Goal: Communication & Community: Answer question/provide support

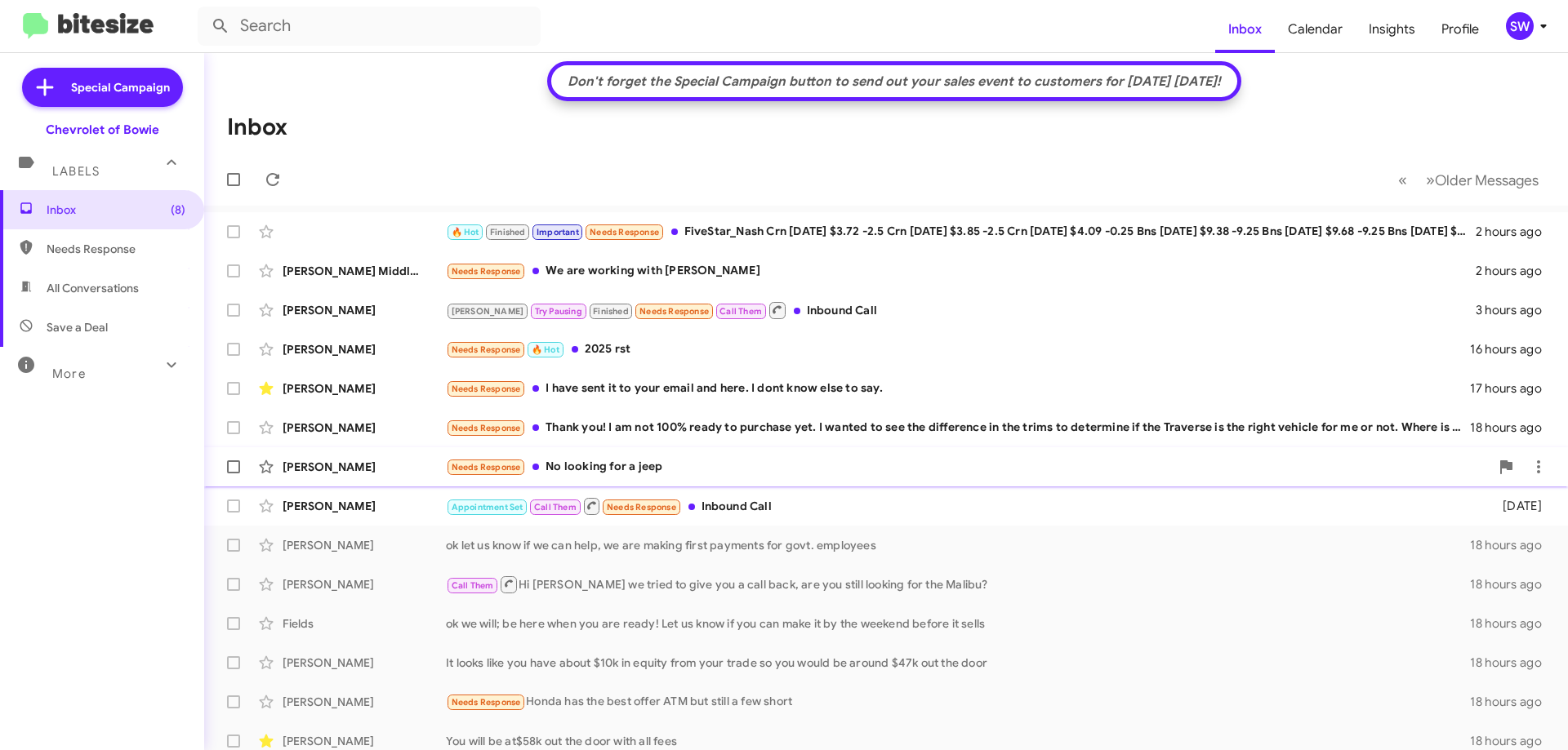
click at [629, 460] on div "Needs Response No looking for a jeep" at bounding box center [968, 467] width 1043 height 19
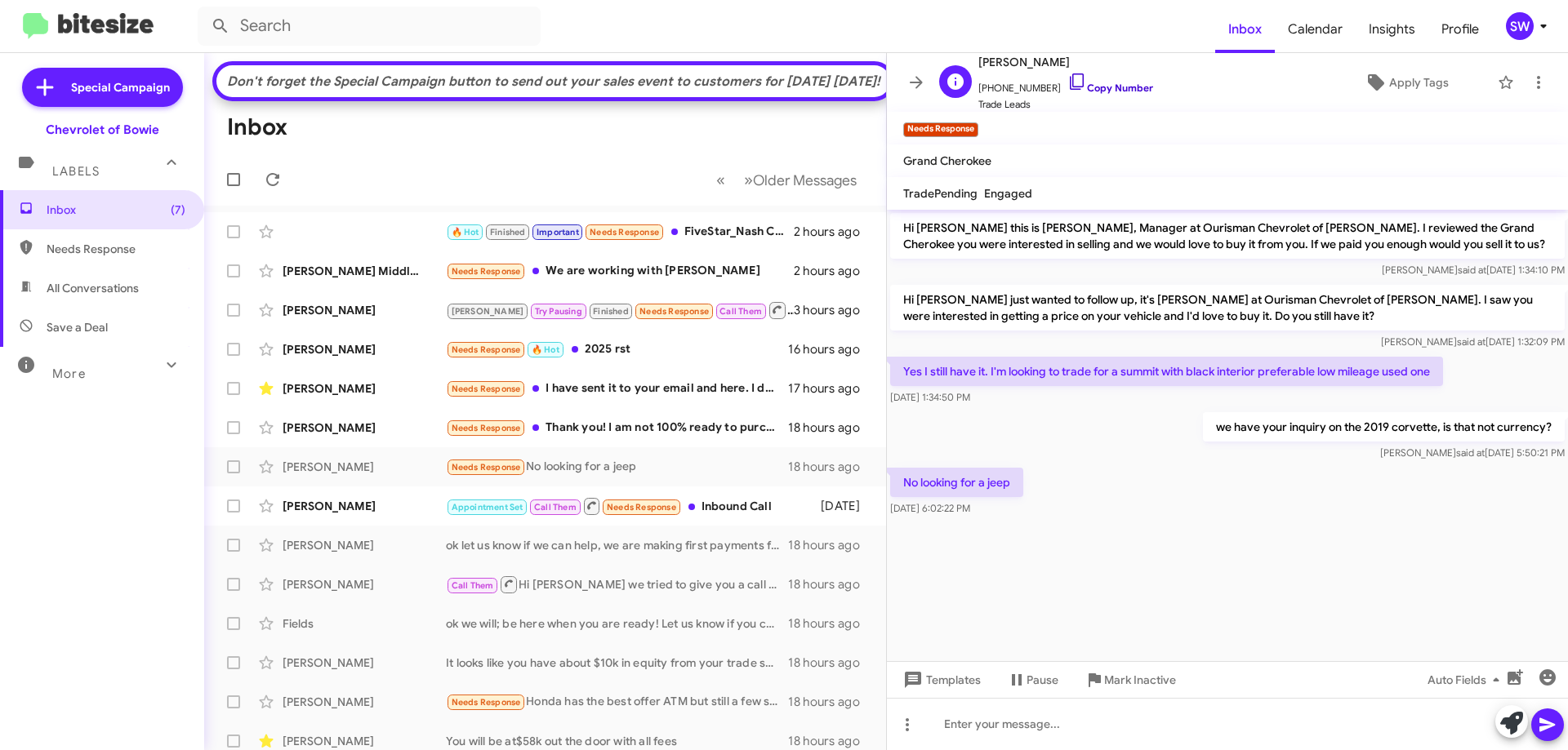
drag, startPoint x: 1060, startPoint y: 80, endPoint x: 1107, endPoint y: 85, distance: 47.3
click at [1068, 80] on icon at bounding box center [1078, 81] width 20 height 20
click at [1122, 675] on span "Mark Inactive" at bounding box center [1139, 680] width 72 height 29
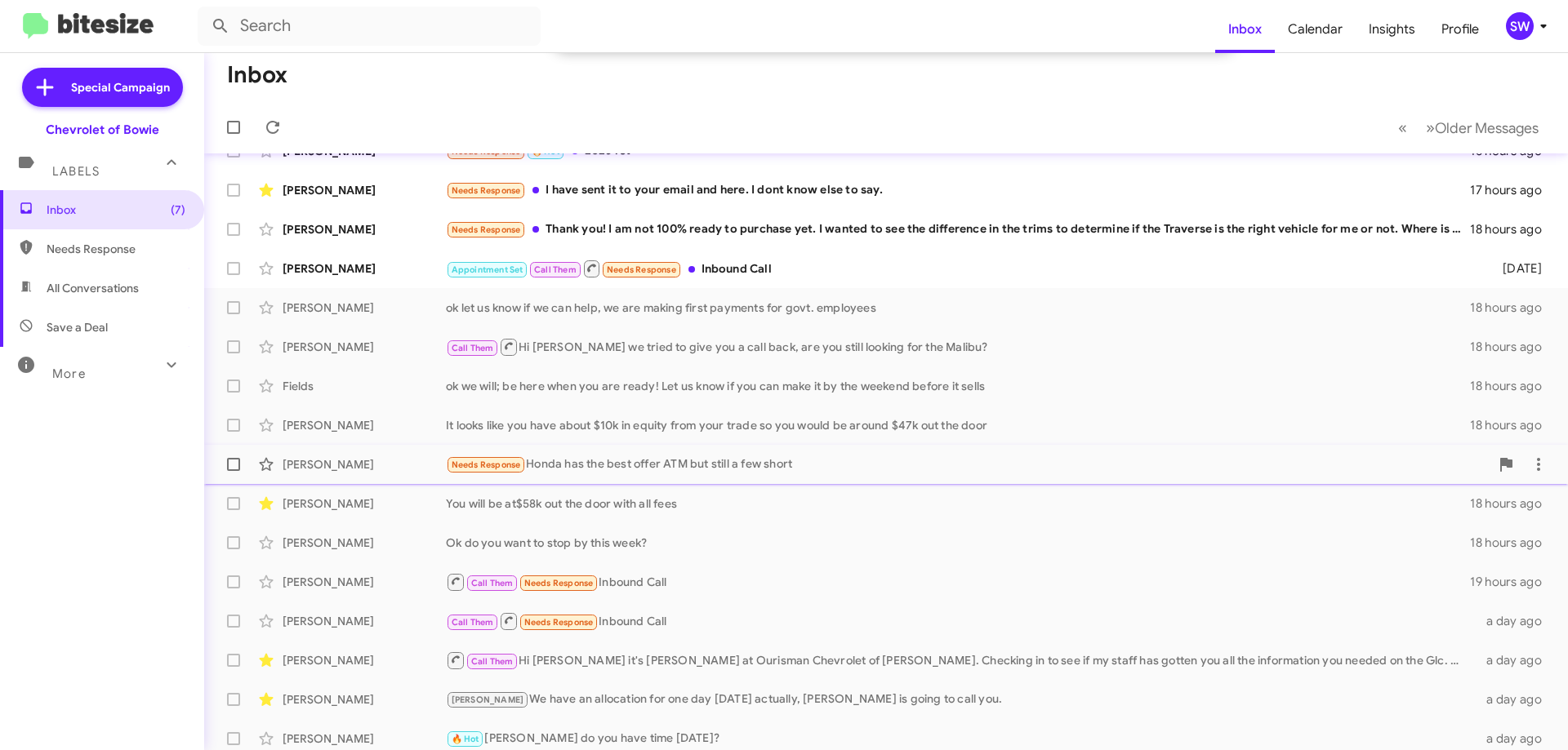
scroll to position [207, 0]
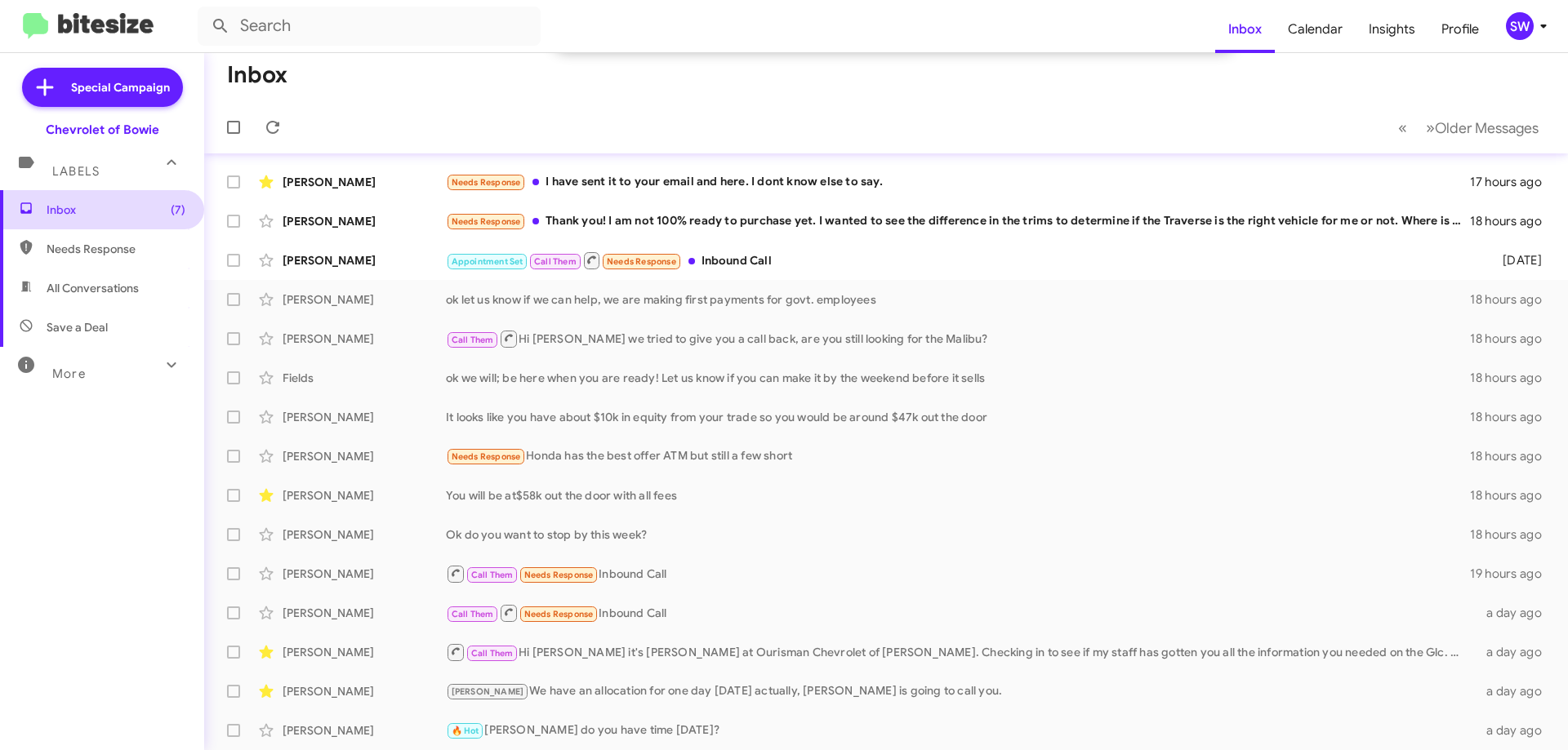
click at [76, 203] on span "Inbox (7)" at bounding box center [116, 210] width 139 height 17
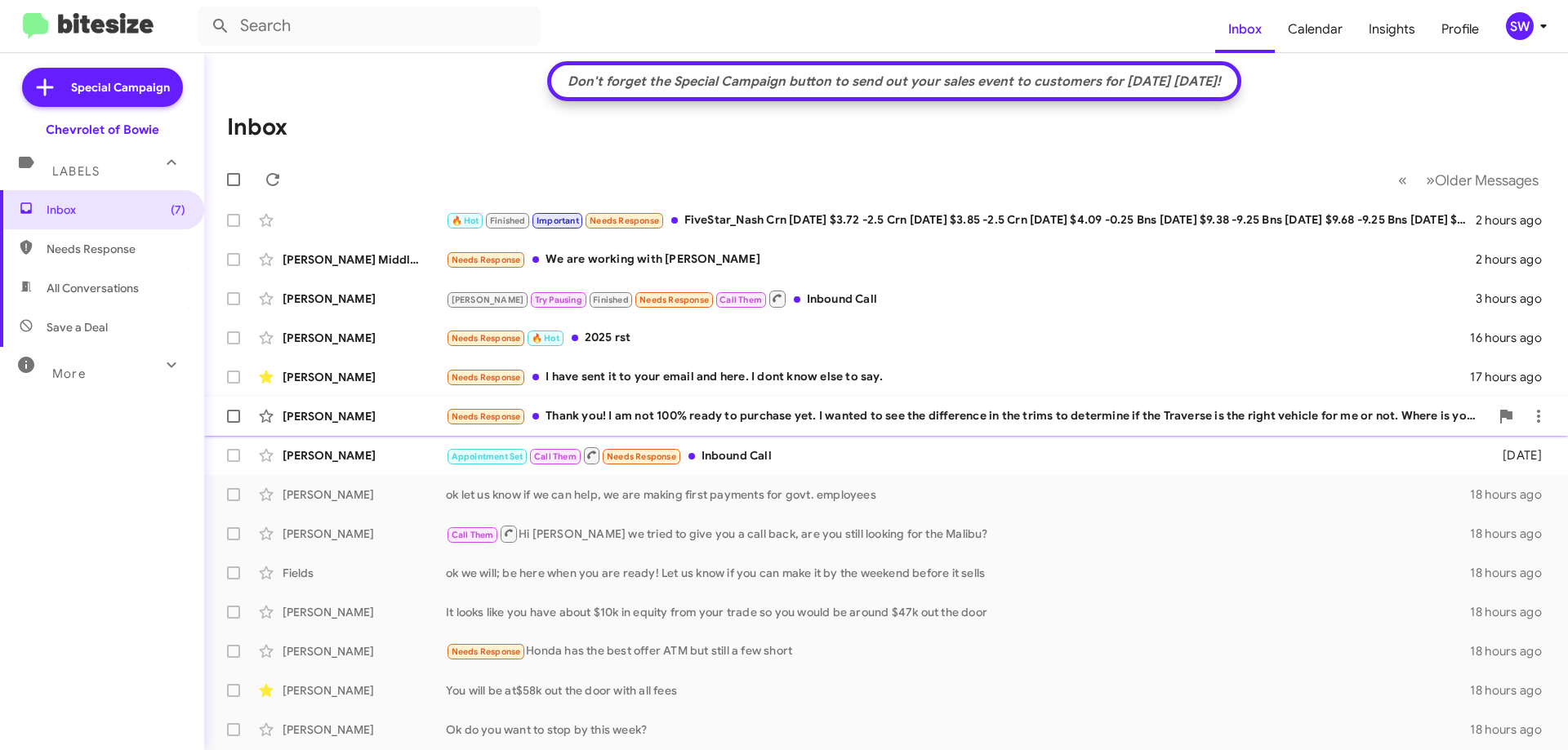
scroll to position [0, 0]
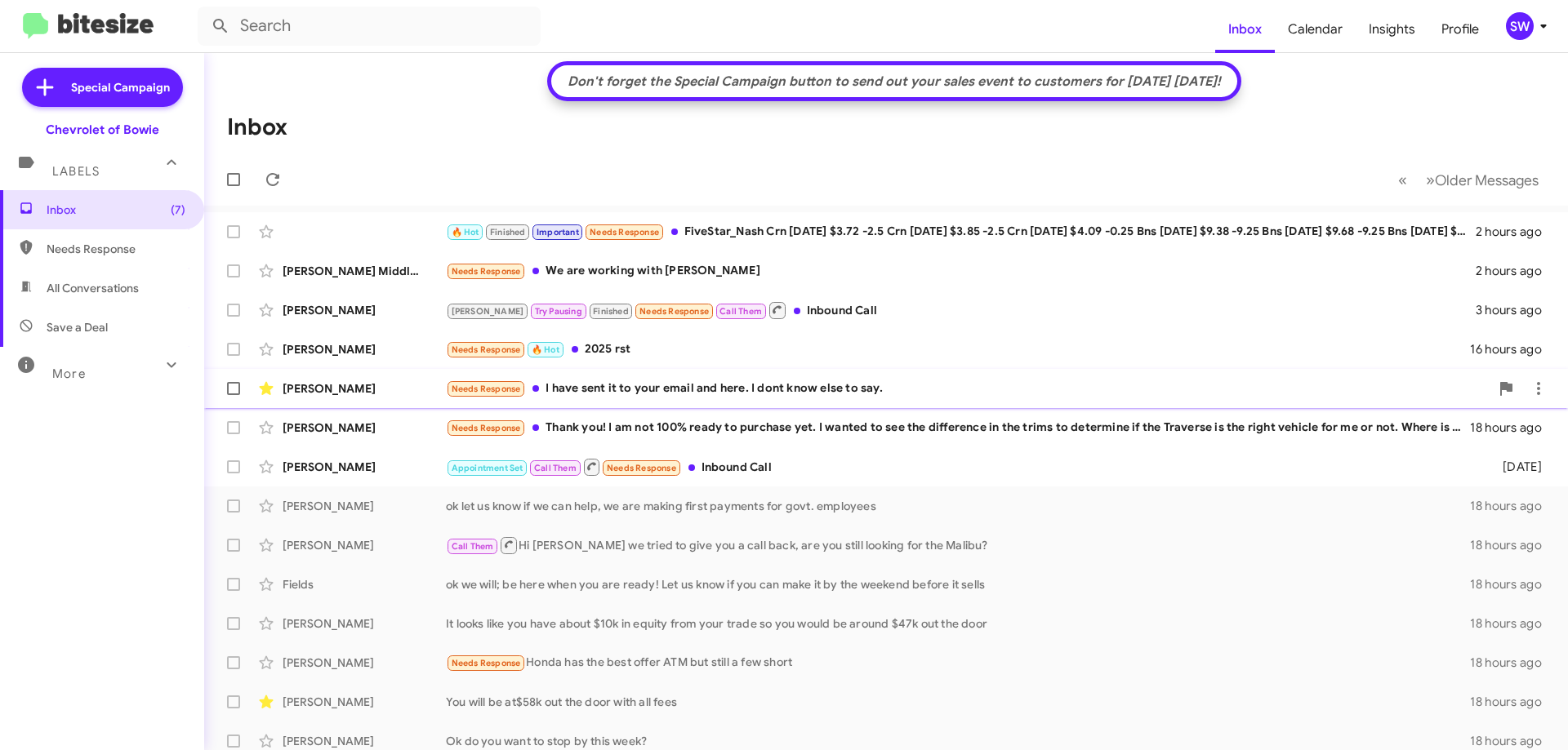
drag, startPoint x: 709, startPoint y: 429, endPoint x: 721, endPoint y: 426, distance: 12.4
click at [710, 429] on div "Needs Response Thank you! I am not 100% ready to purchase yet. I wanted to see …" at bounding box center [958, 427] width 1024 height 19
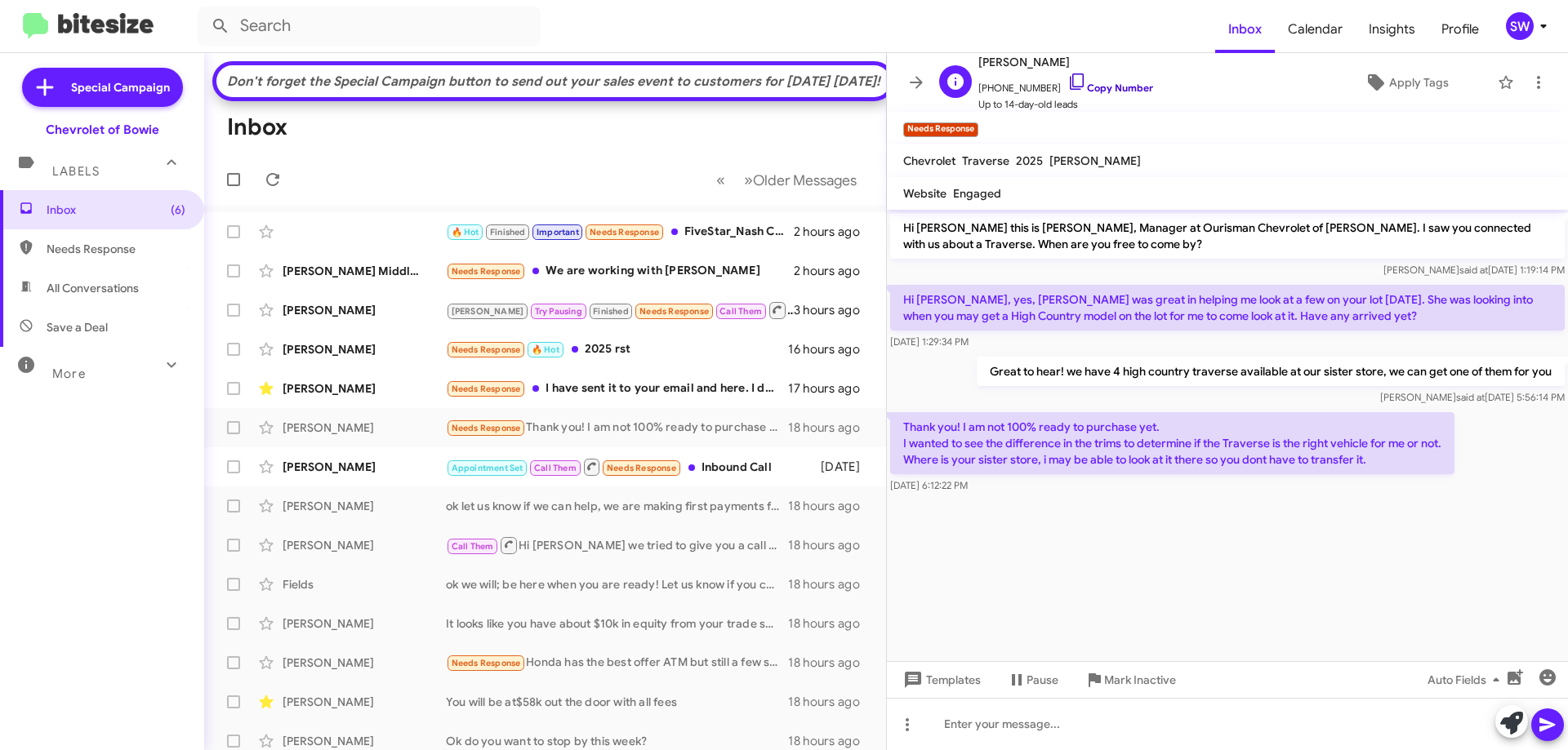
click at [1068, 80] on icon at bounding box center [1078, 81] width 20 height 20
drag, startPoint x: 1359, startPoint y: 459, endPoint x: 986, endPoint y: 438, distance: 373.6
click at [884, 417] on div "Don't forget the Special Campaign button to send out your sales event to custom…" at bounding box center [885, 401] width 1364 height 697
drag, startPoint x: 1107, startPoint y: 544, endPoint x: 1185, endPoint y: 629, distance: 115.4
click at [1107, 543] on cdk-virtual-scroll-viewport "Hi [PERSON_NAME] this is [PERSON_NAME], Manager at Ourisman Chevrolet of [PERSO…" at bounding box center [1228, 435] width 682 height 452
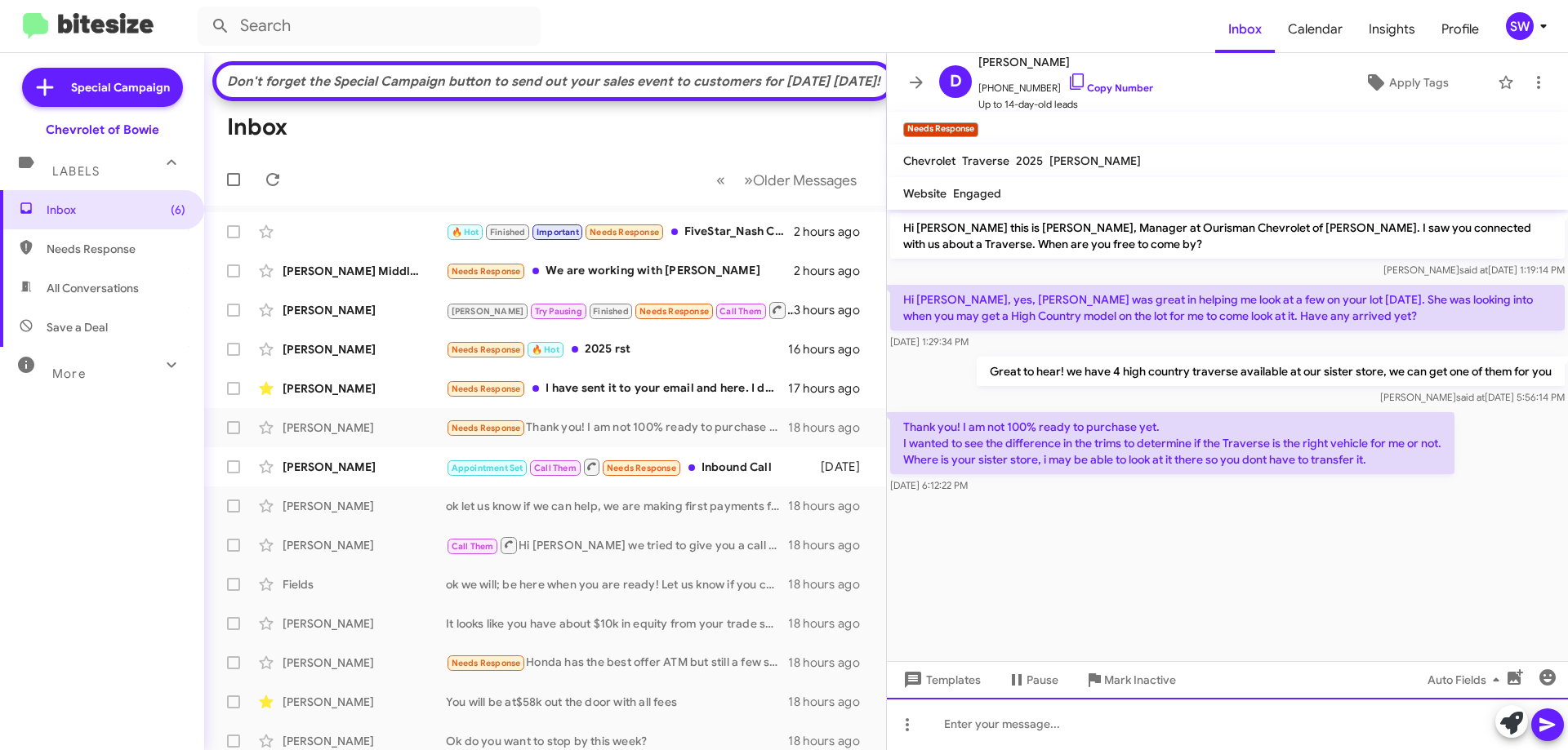
click at [1052, 745] on div at bounding box center [1228, 724] width 682 height 52
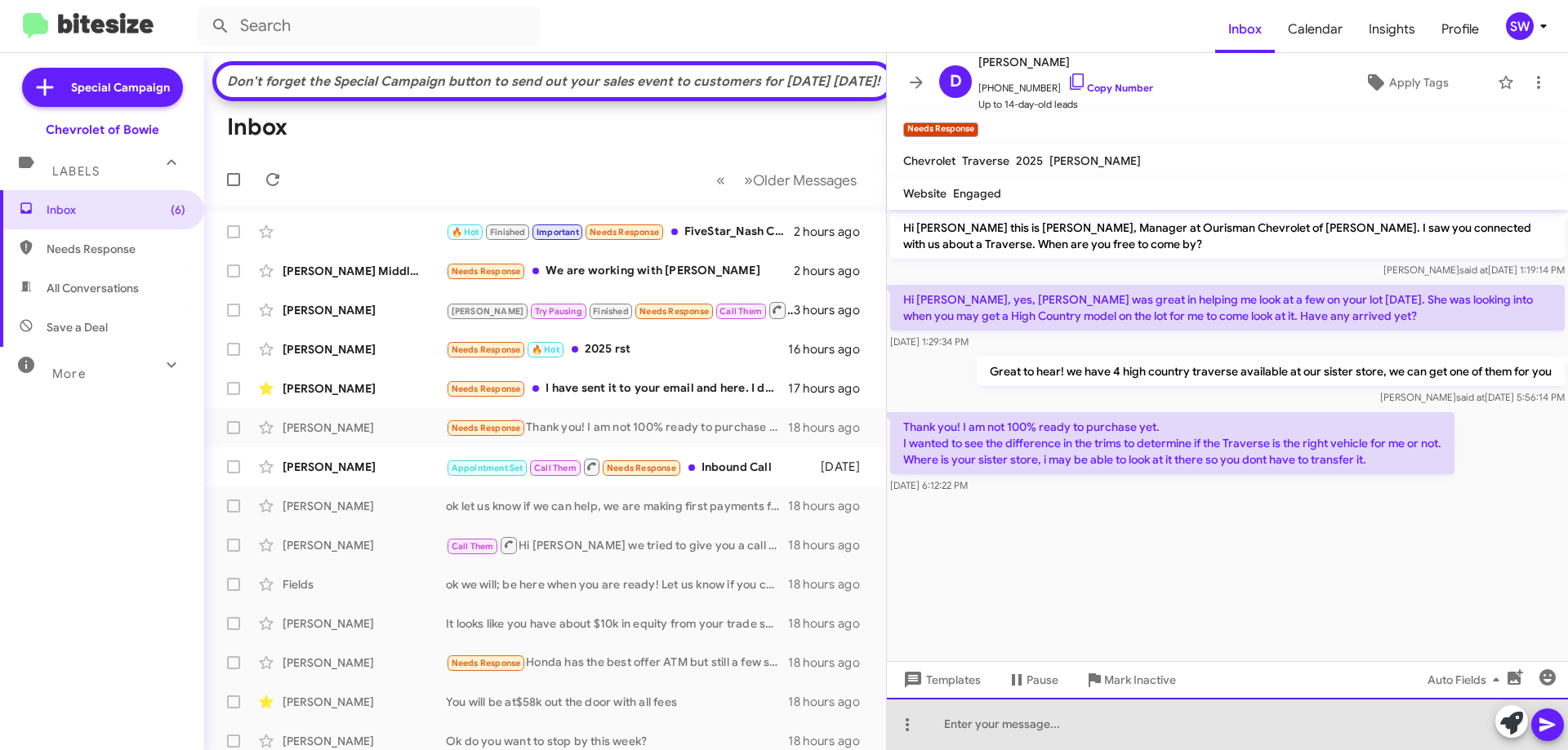
click at [1050, 727] on div at bounding box center [1228, 724] width 682 height 52
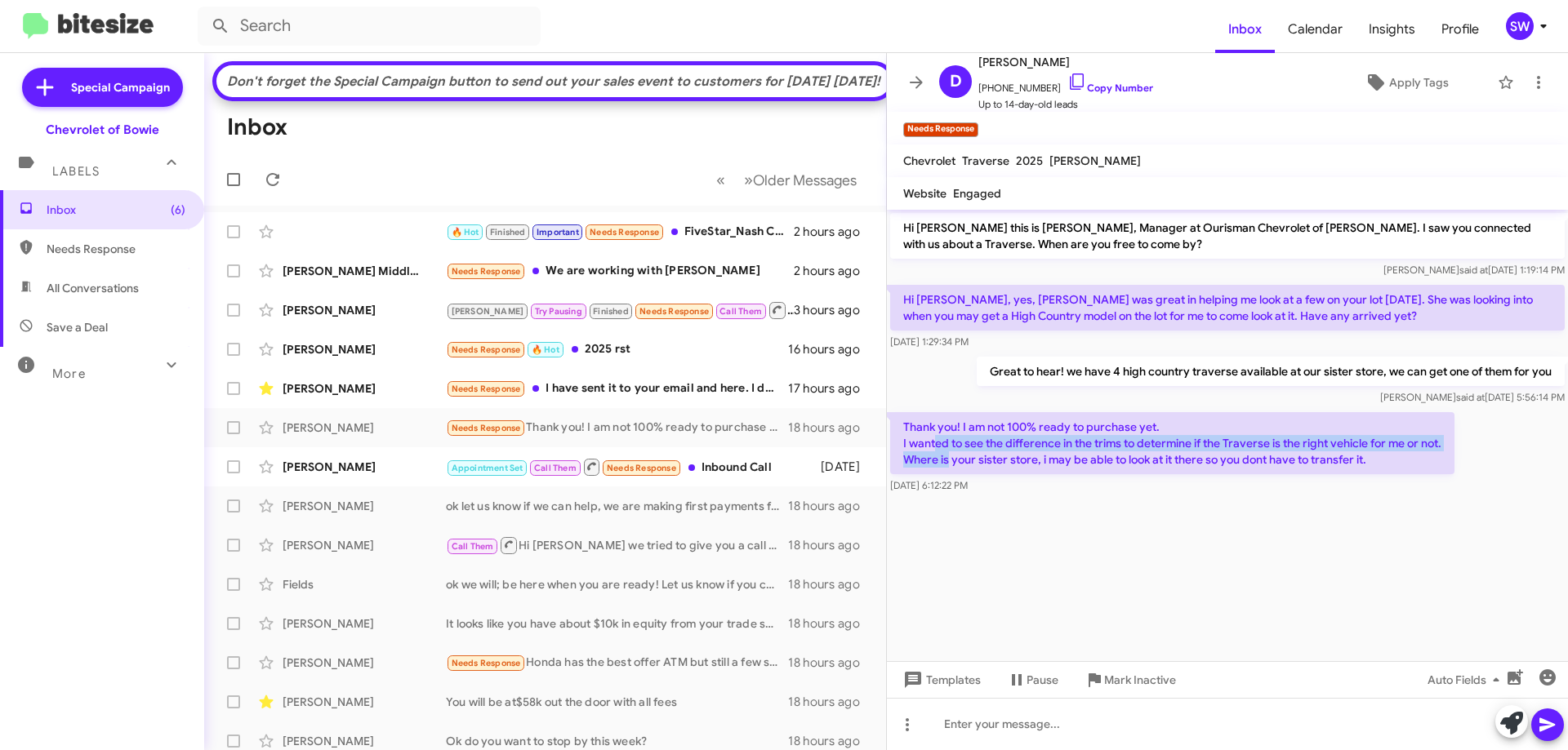
drag, startPoint x: 936, startPoint y: 447, endPoint x: 956, endPoint y: 456, distance: 21.9
click at [953, 458] on p "Thank you! I am not 100% ready to purchase yet. I wanted to see the difference …" at bounding box center [1173, 443] width 565 height 62
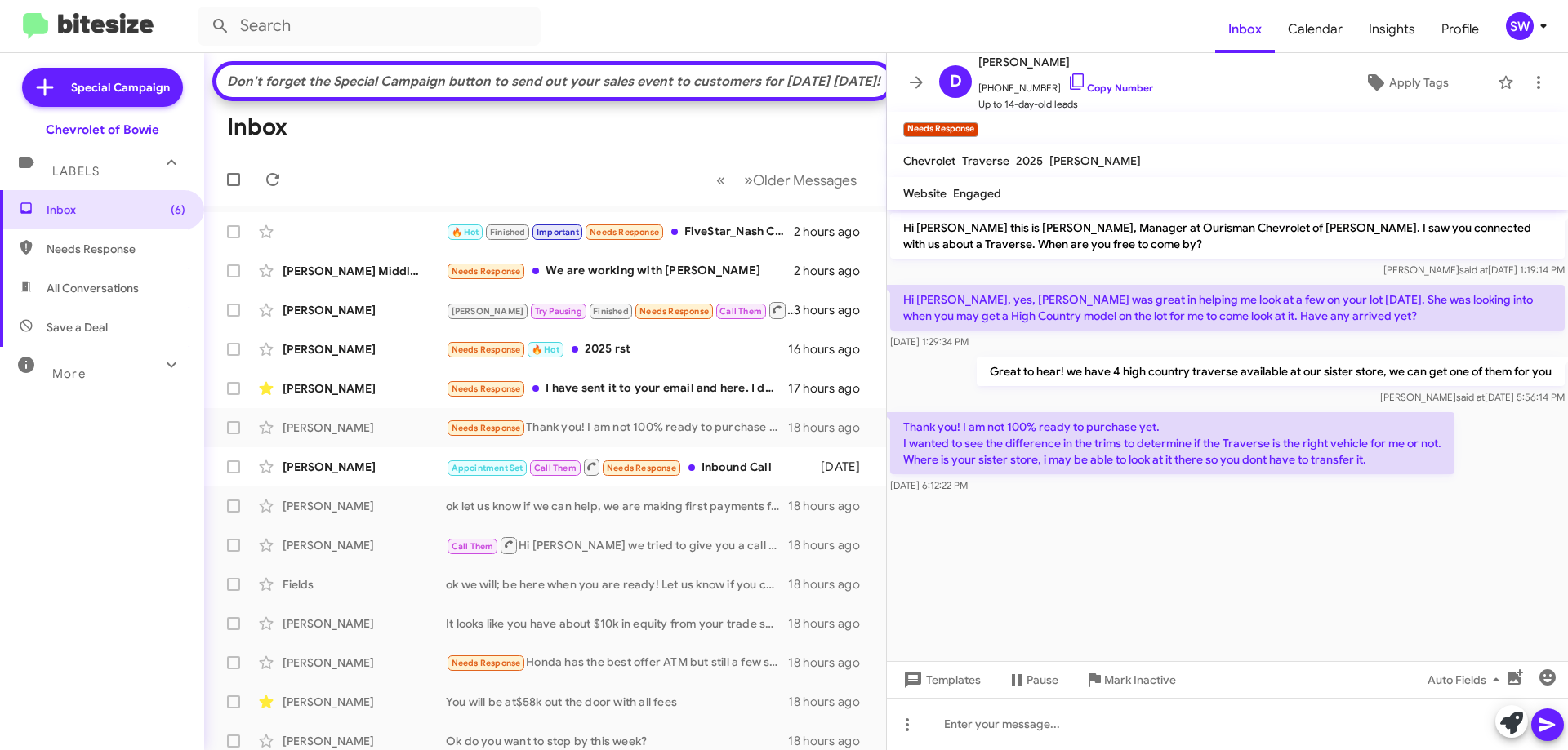
drag, startPoint x: 1220, startPoint y: 467, endPoint x: 1384, endPoint y: 454, distance: 164.5
click at [1222, 464] on p "Thank you! I am not 100% ready to purchase yet. I wanted to see the difference …" at bounding box center [1173, 443] width 565 height 62
drag, startPoint x: 1393, startPoint y: 452, endPoint x: 1291, endPoint y: 457, distance: 102.1
click at [1290, 457] on p "Thank you! I am not 100% ready to purchase yet. I wanted to see the difference …" at bounding box center [1173, 443] width 565 height 62
drag, startPoint x: 1259, startPoint y: 438, endPoint x: 1333, endPoint y: 461, distance: 77.5
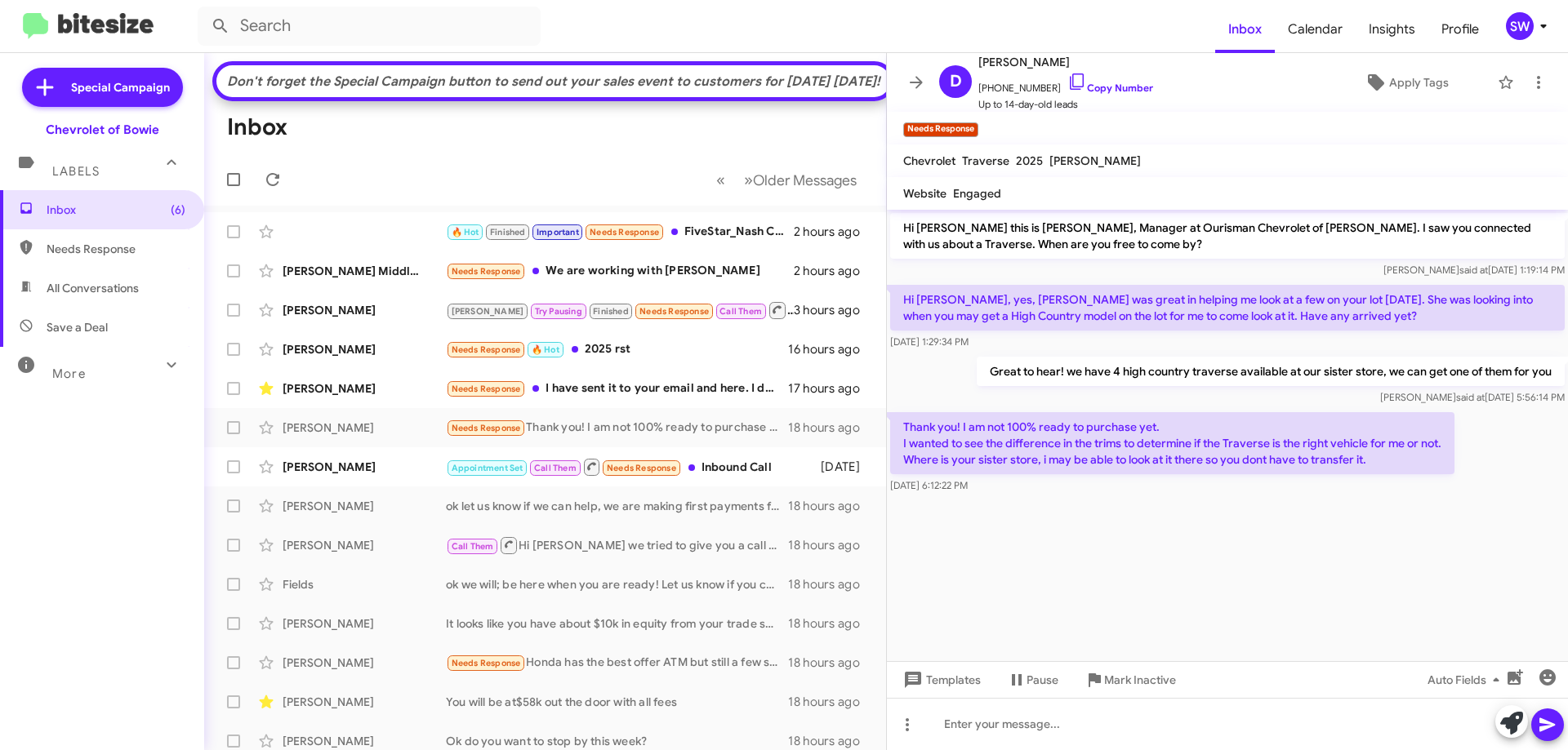
click at [1264, 437] on p "Thank you! I am not 100% ready to purchase yet. I wanted to see the difference …" at bounding box center [1173, 443] width 565 height 62
click at [1354, 457] on p "Thank you! I am not 100% ready to purchase yet. I wanted to see the difference …" at bounding box center [1173, 443] width 565 height 62
drag, startPoint x: 1422, startPoint y: 457, endPoint x: 1284, endPoint y: 474, distance: 139.0
click at [1421, 457] on p "Thank you! I am not 100% ready to purchase yet. I wanted to see the difference …" at bounding box center [1173, 443] width 565 height 62
click at [1186, 23] on form at bounding box center [707, 26] width 1018 height 39
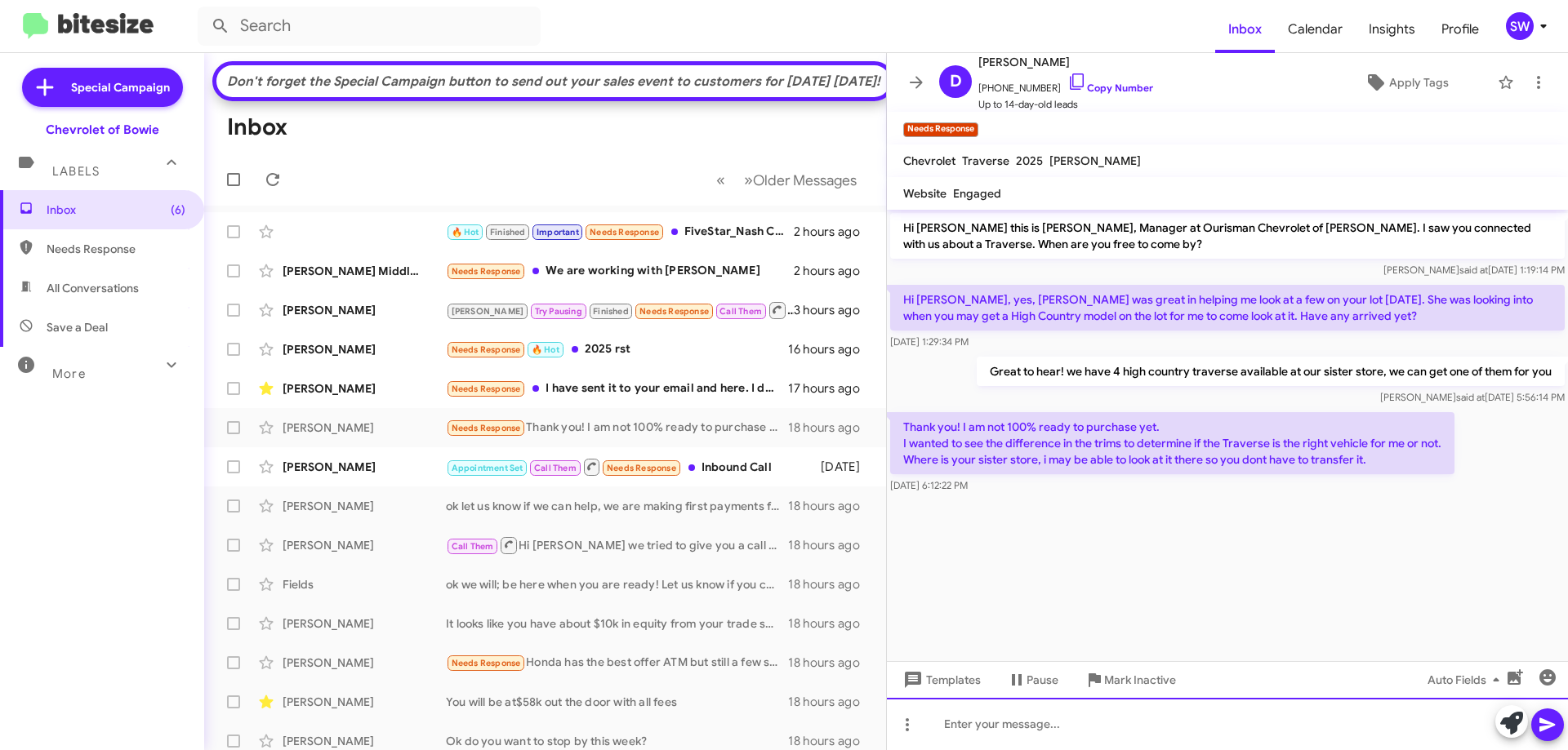
click at [959, 725] on div at bounding box center [1228, 724] width 682 height 52
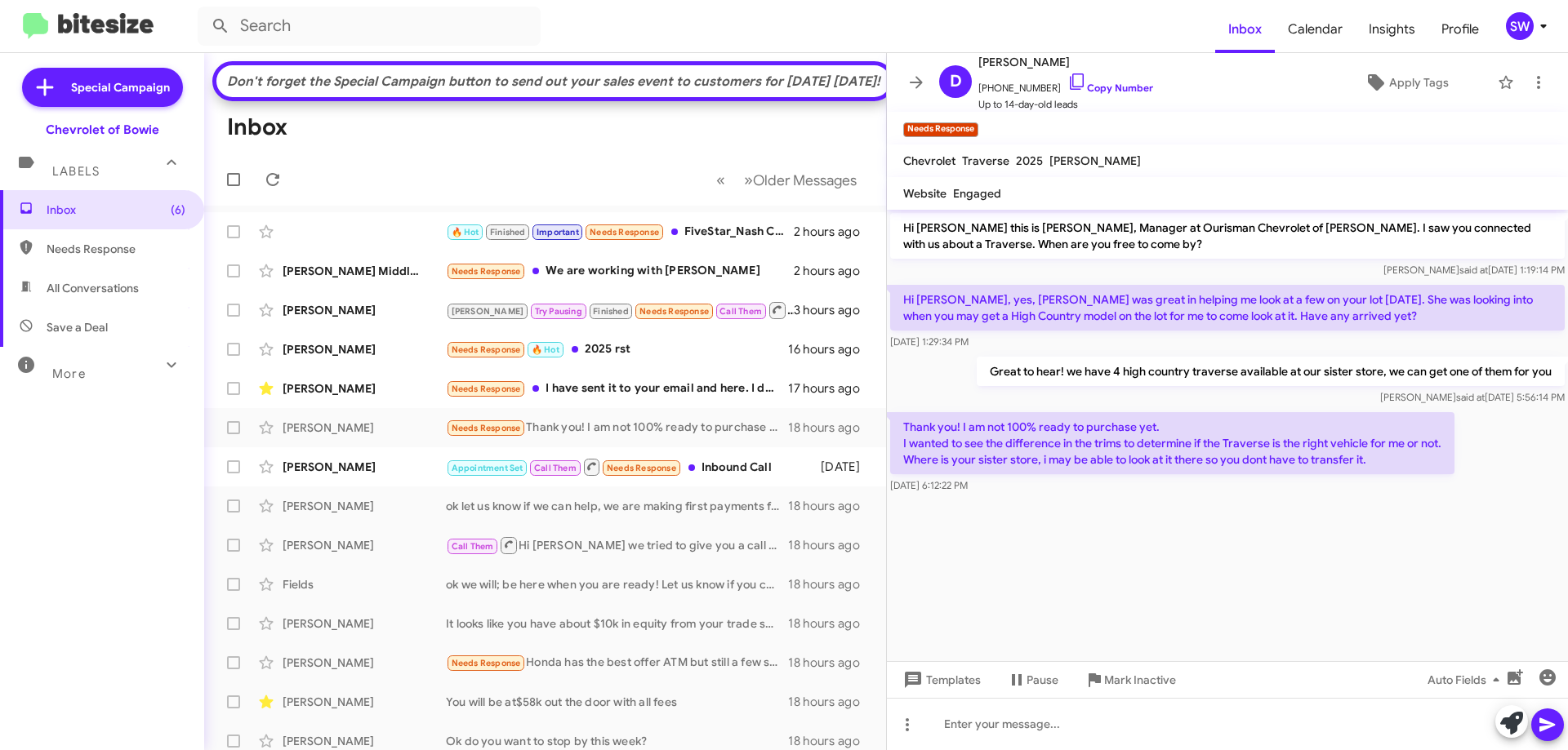
click at [1054, 450] on p "Thank you! I am not 100% ready to purchase yet. I wanted to see the difference …" at bounding box center [1173, 443] width 565 height 62
click at [974, 441] on p "Thank you! I am not 100% ready to purchase yet. I wanted to see the difference …" at bounding box center [1173, 443] width 565 height 62
drag, startPoint x: 987, startPoint y: 442, endPoint x: 1017, endPoint y: 452, distance: 31.6
click at [987, 442] on p "Thank you! I am not 100% ready to purchase yet. I wanted to see the difference …" at bounding box center [1173, 443] width 565 height 62
click at [668, 281] on div "Needs Response We are working with [PERSON_NAME]" at bounding box center [627, 271] width 362 height 19
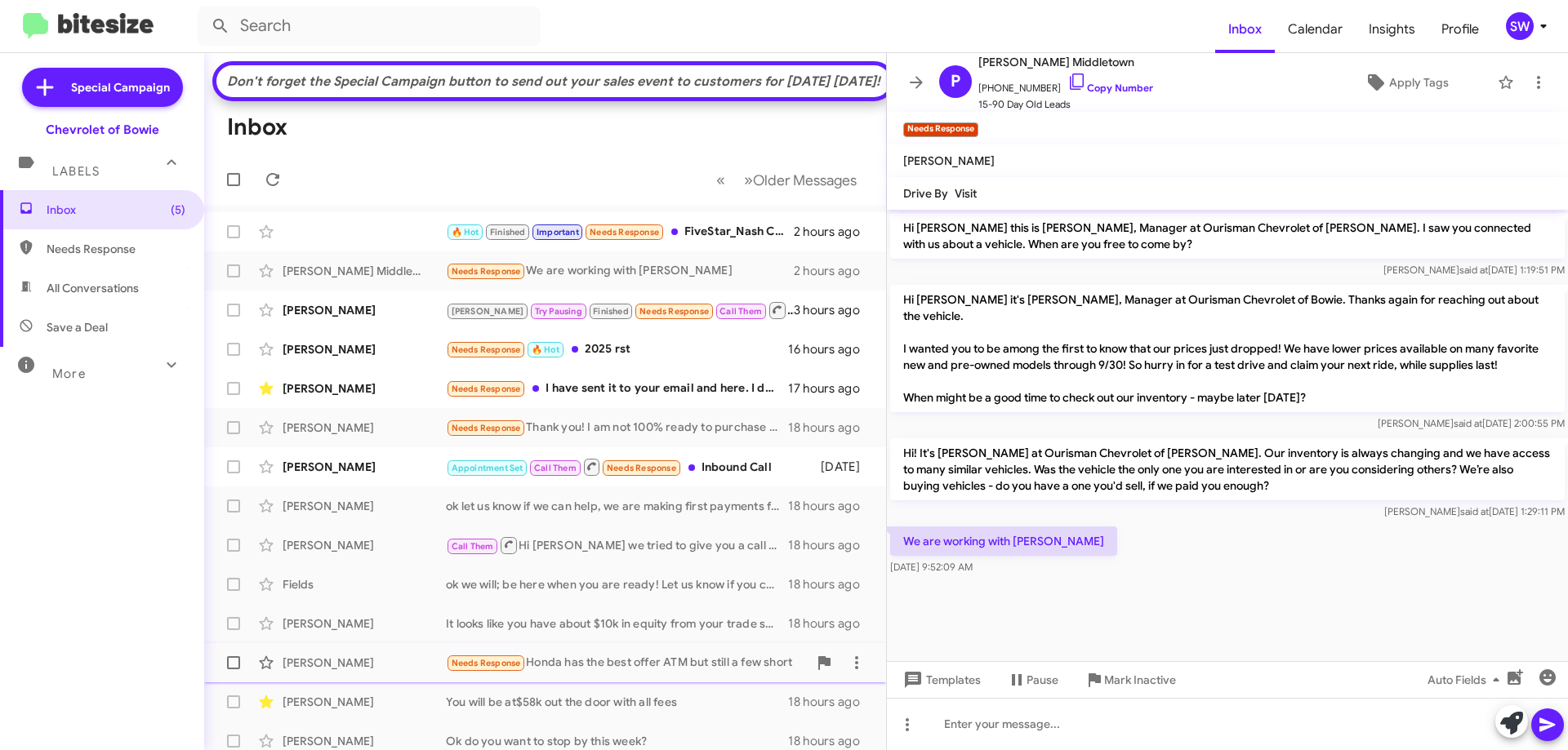
click at [1135, 682] on span "Mark Inactive" at bounding box center [1139, 680] width 72 height 29
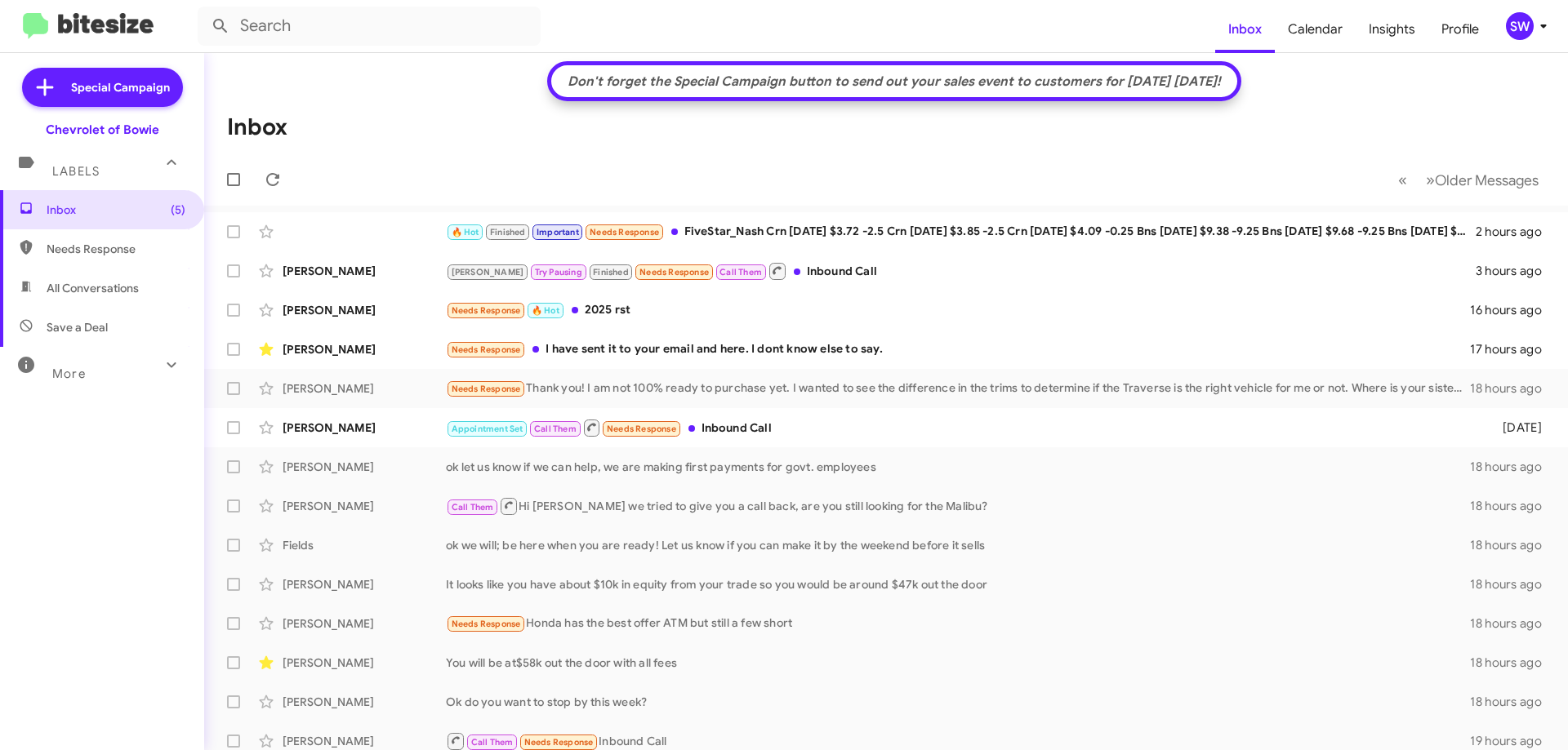
drag, startPoint x: 858, startPoint y: 388, endPoint x: 883, endPoint y: 392, distance: 25.3
click at [859, 388] on div "Needs Response Thank you! I am not 100% ready to purchase yet. I wanted to see …" at bounding box center [958, 388] width 1024 height 19
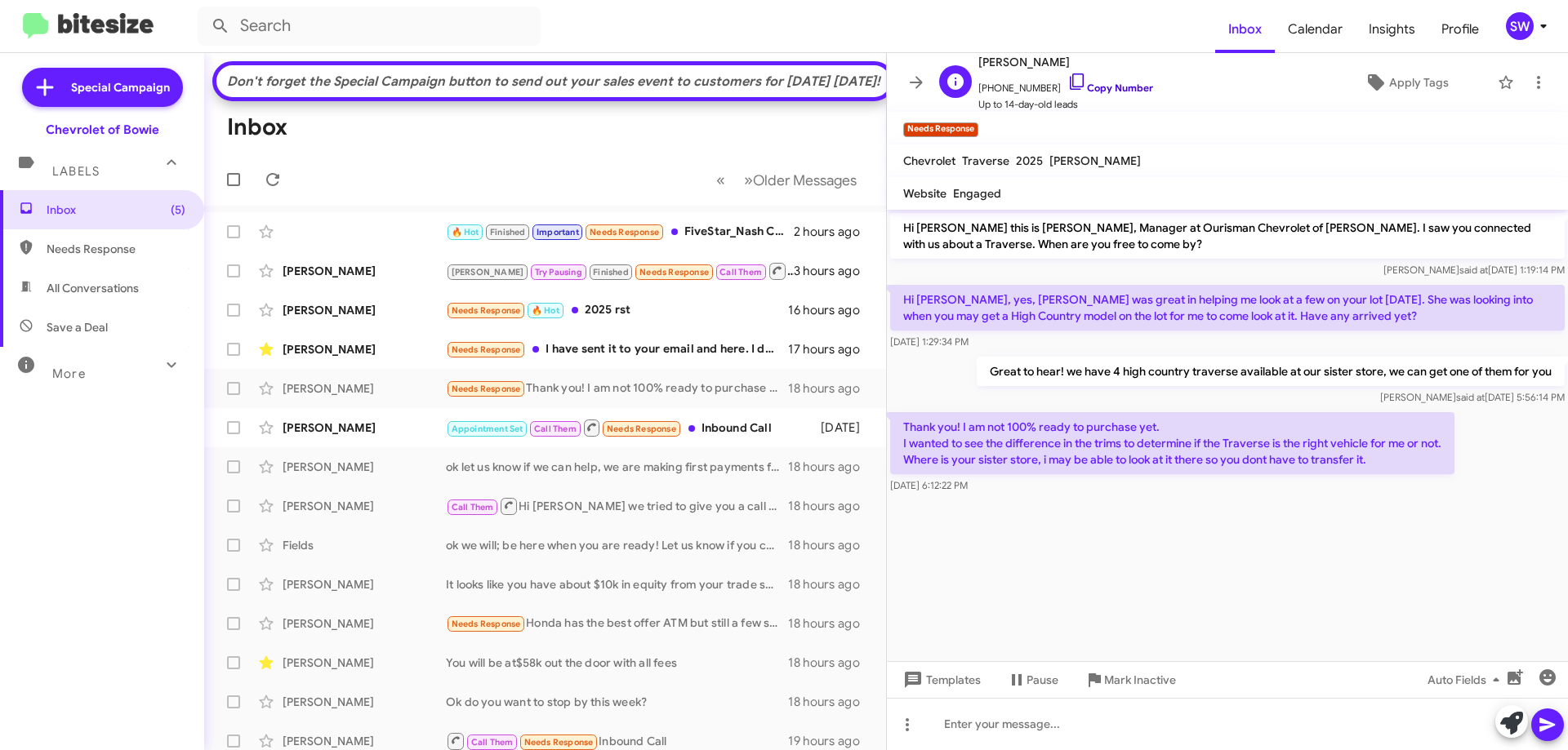
click at [1068, 79] on icon at bounding box center [1078, 81] width 20 height 20
drag, startPoint x: 406, startPoint y: 142, endPoint x: 343, endPoint y: 179, distance: 73.1
click at [405, 142] on mat-toolbar-row "Inbox" at bounding box center [544, 126] width 682 height 52
drag, startPoint x: 339, startPoint y: 182, endPoint x: 268, endPoint y: 175, distance: 71.3
click at [338, 181] on mat-toolbar-row "« Previous » Next Older Messages" at bounding box center [544, 179] width 682 height 52
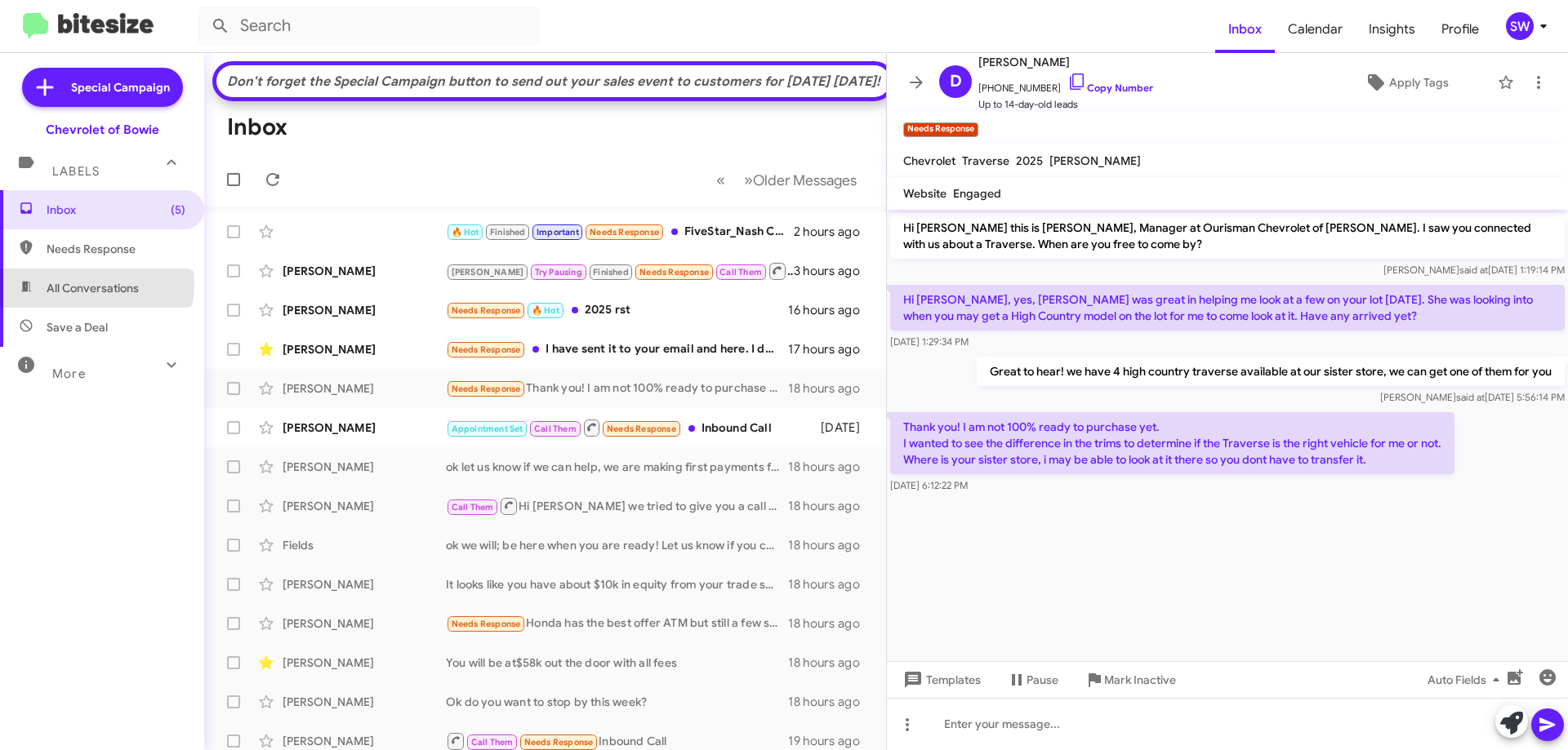
drag, startPoint x: 90, startPoint y: 284, endPoint x: 183, endPoint y: 278, distance: 93.2
click at [91, 284] on span "All Conversations" at bounding box center [92, 288] width 92 height 17
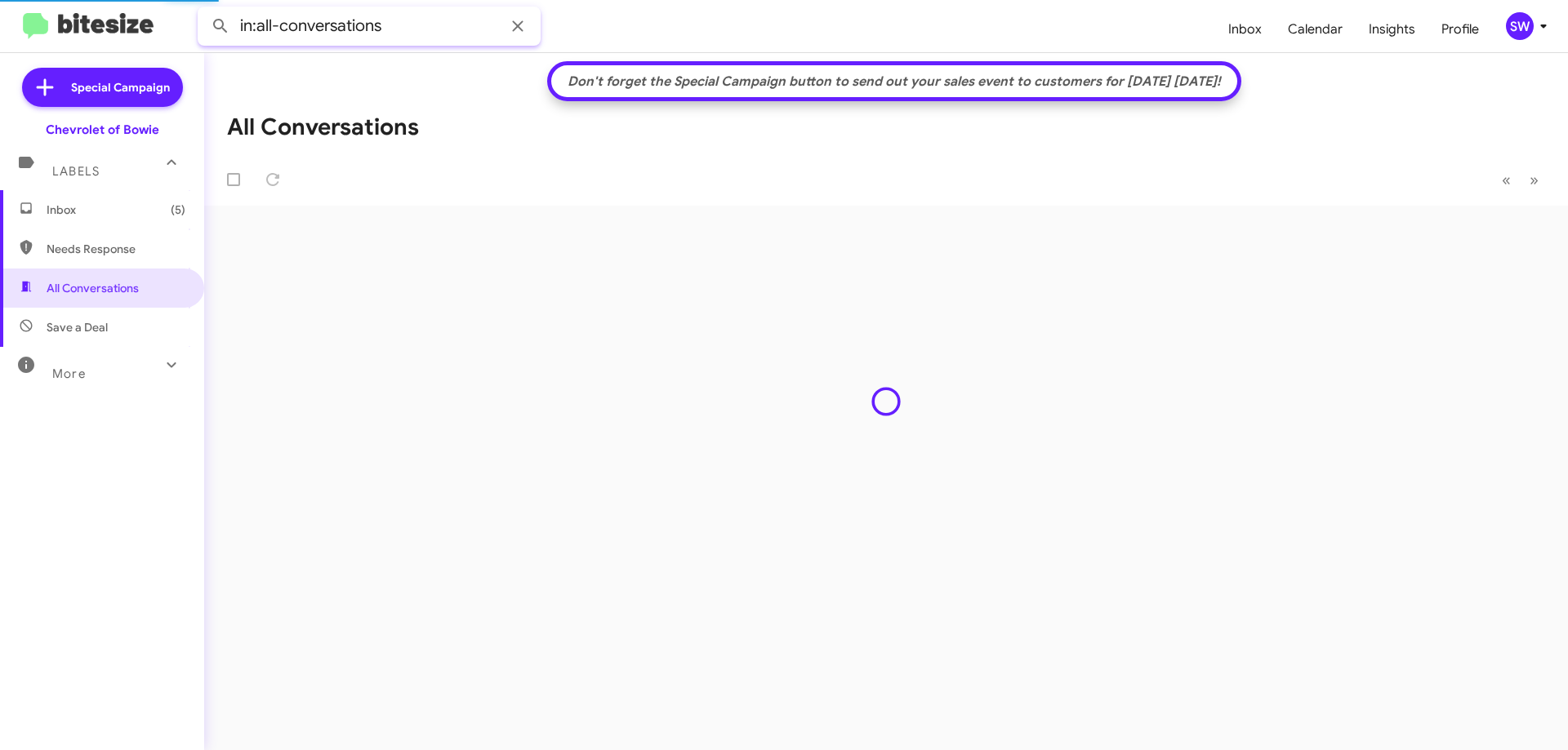
click at [424, 29] on input "in:all-conversations" at bounding box center [370, 26] width 343 height 39
paste input "[PERSON_NAME]"
click at [204, 10] on button at bounding box center [220, 25] width 32 height 32
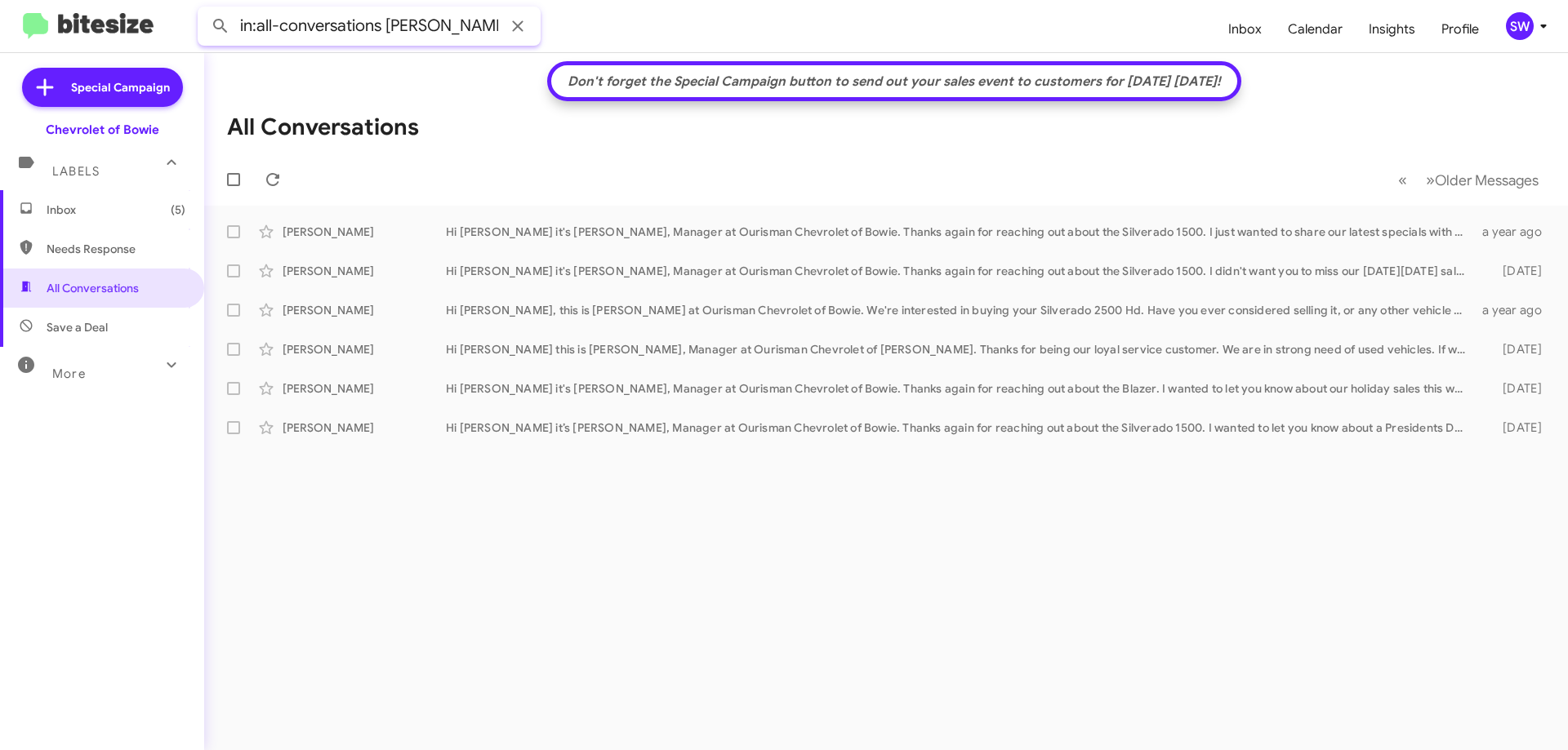
click at [489, 20] on input "in:all-conversations [PERSON_NAME]" at bounding box center [370, 26] width 343 height 39
click at [82, 375] on span "More" at bounding box center [69, 374] width 33 height 15
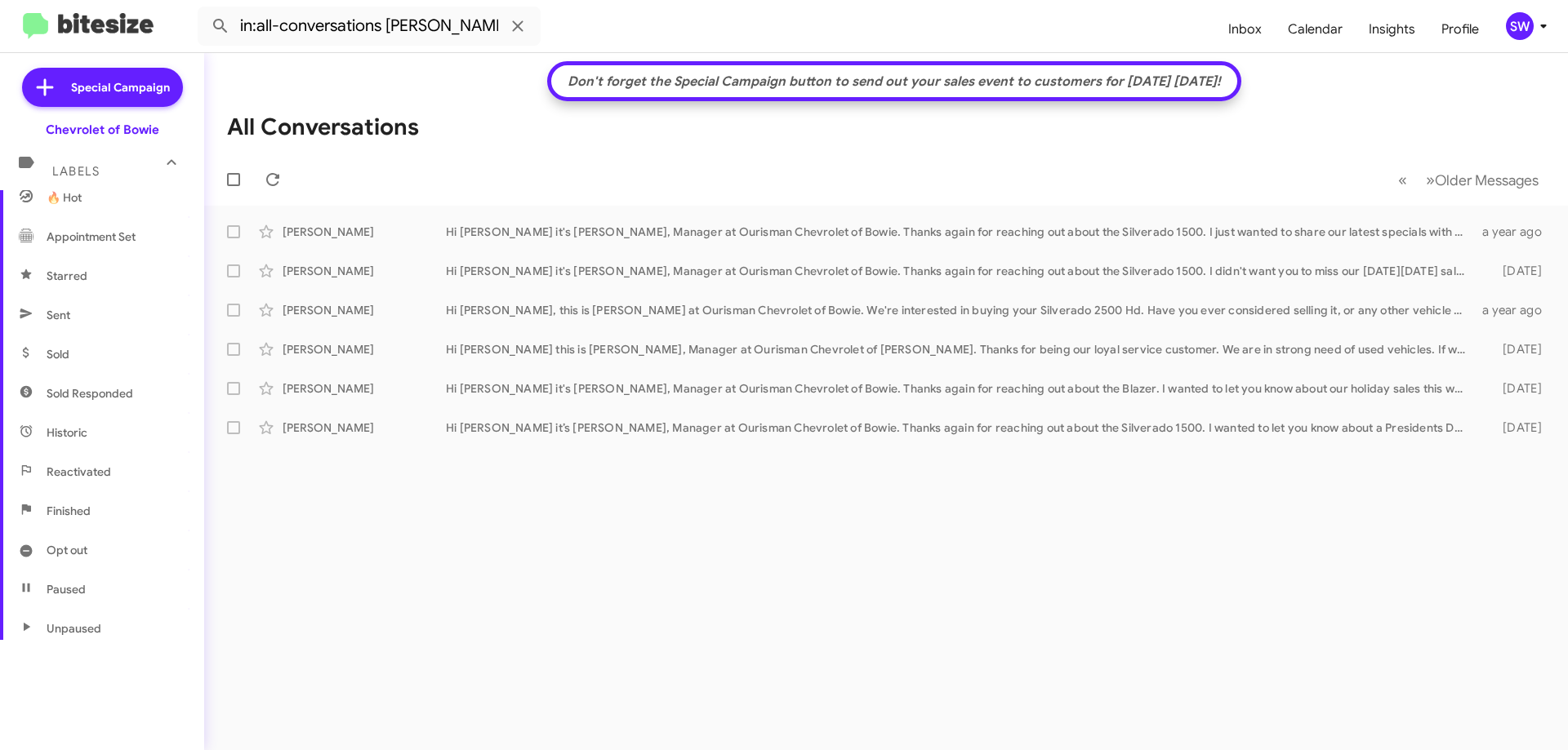
scroll to position [321, 0]
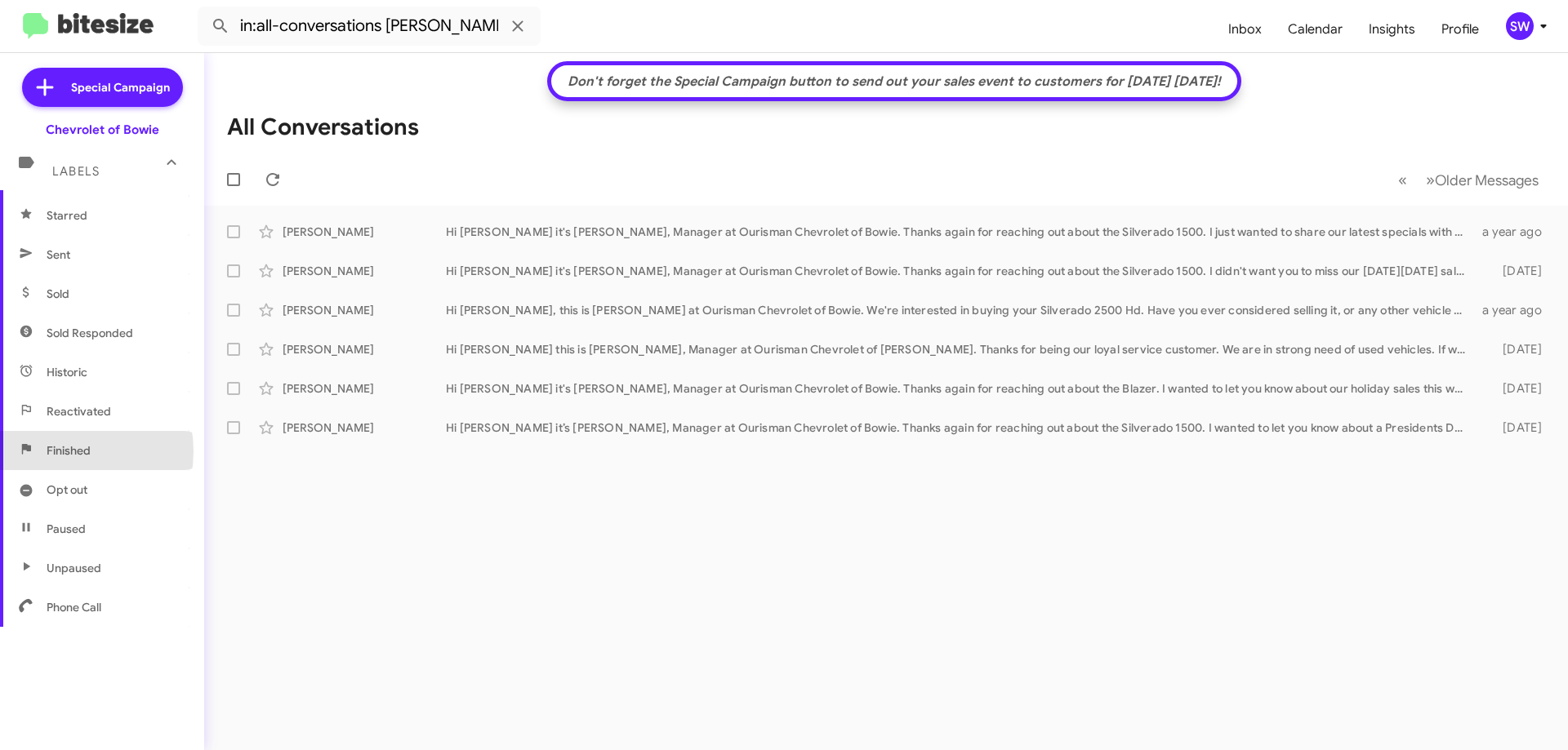
click at [58, 452] on span "Finished" at bounding box center [68, 450] width 44 height 17
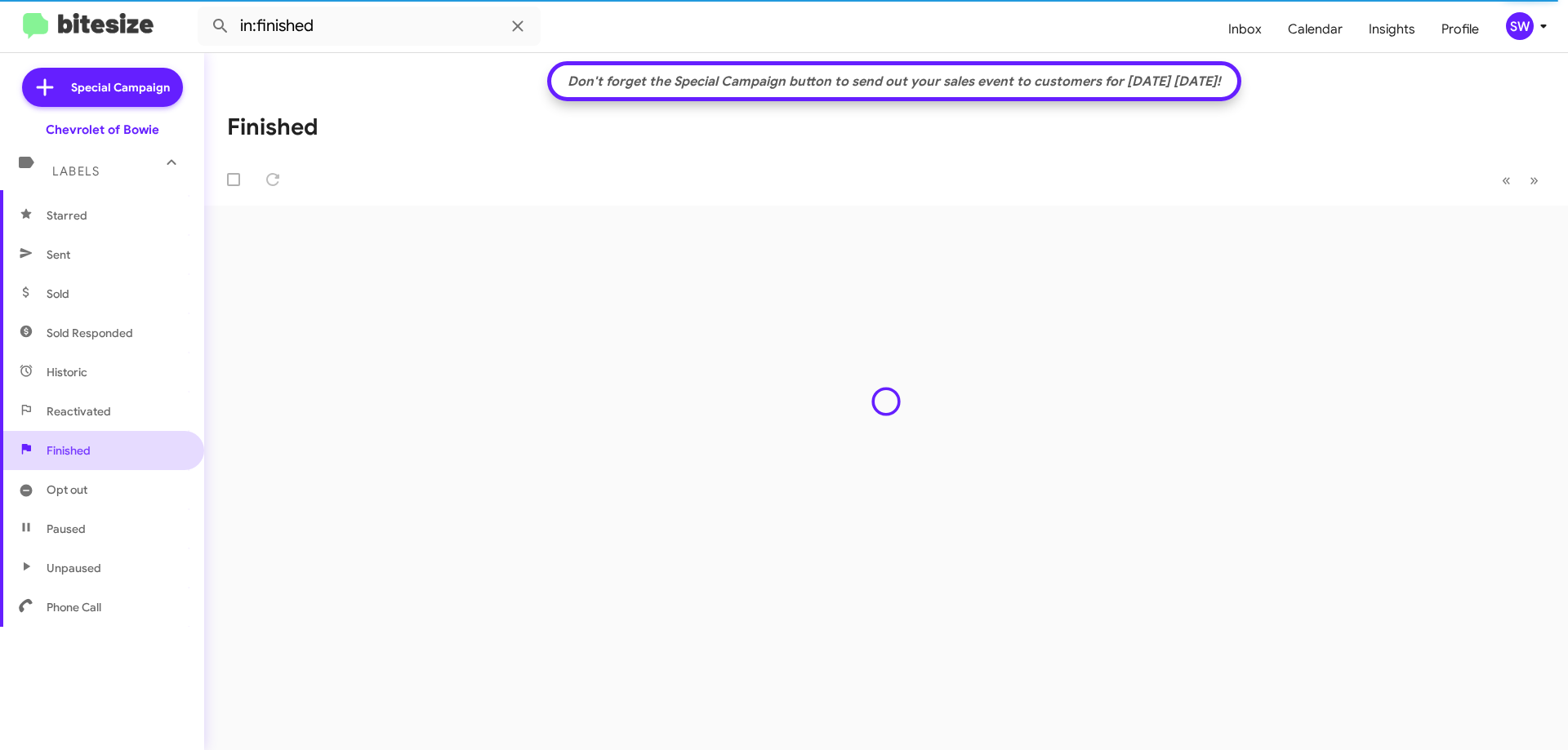
click at [75, 448] on span "Finished" at bounding box center [68, 450] width 44 height 17
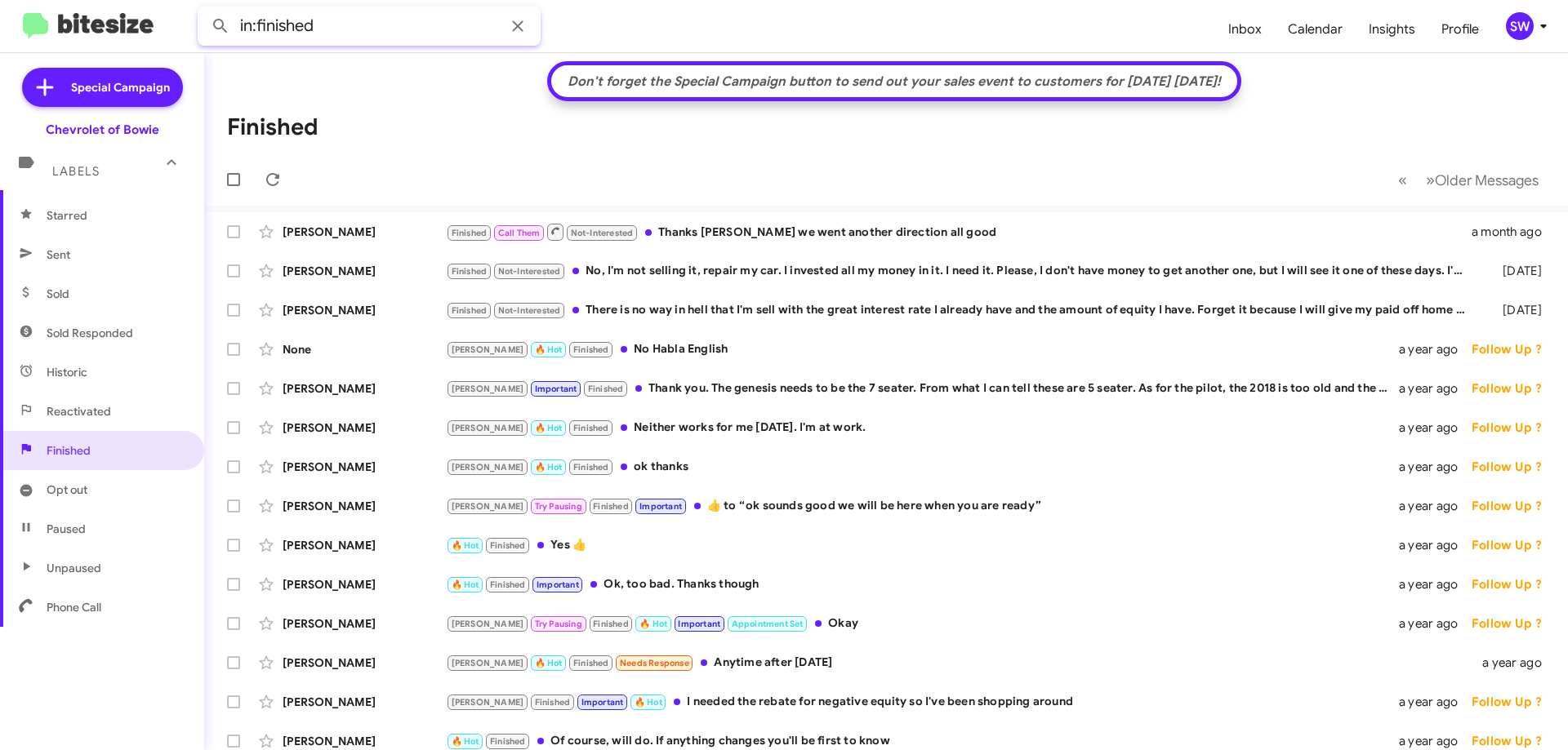
click at [352, 37] on input "in:finished" at bounding box center [370, 26] width 343 height 39
paste input "[PERSON_NAME]"
click at [204, 10] on button at bounding box center [220, 25] width 32 height 32
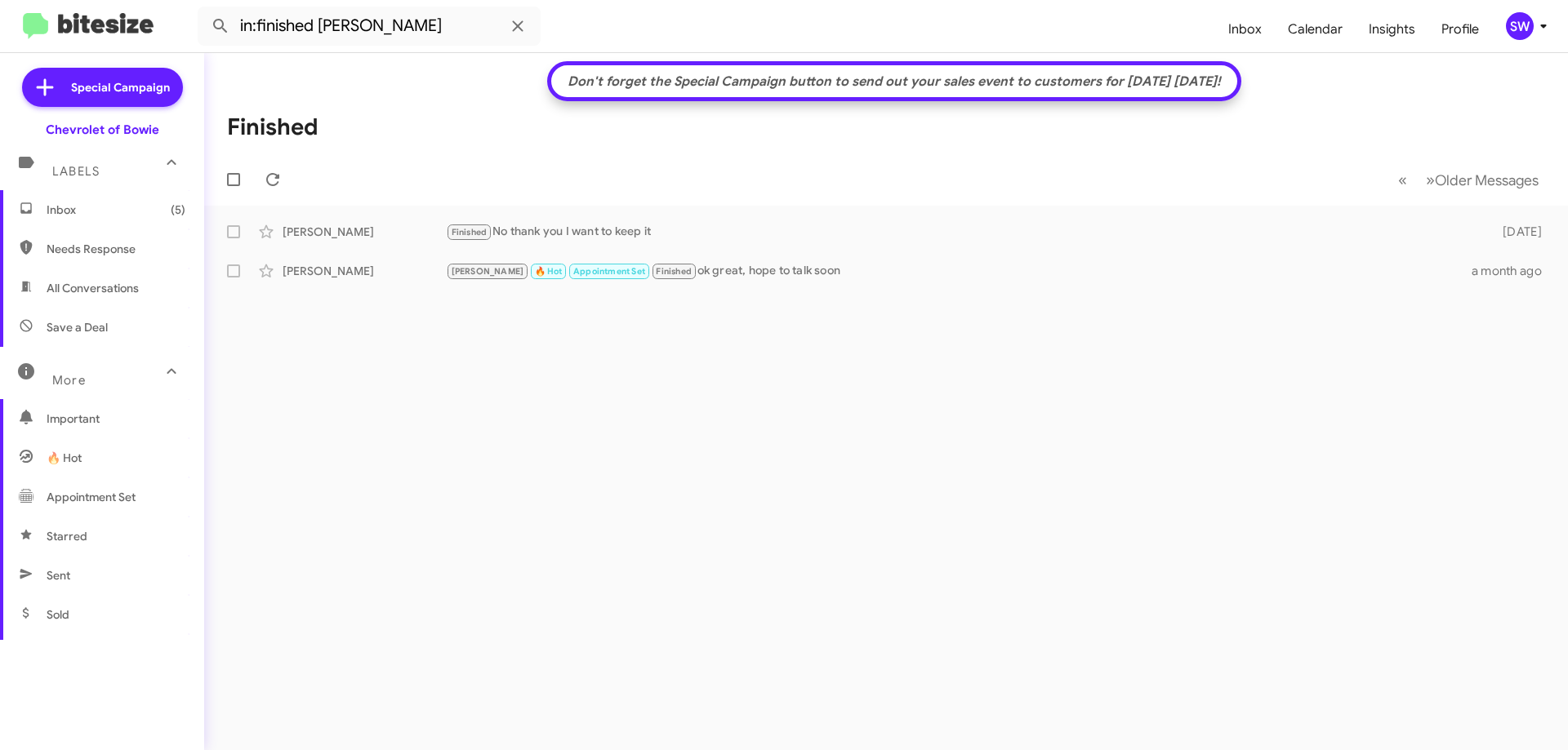
click at [89, 286] on span "All Conversations" at bounding box center [92, 288] width 92 height 17
type input "in:all-conversations"
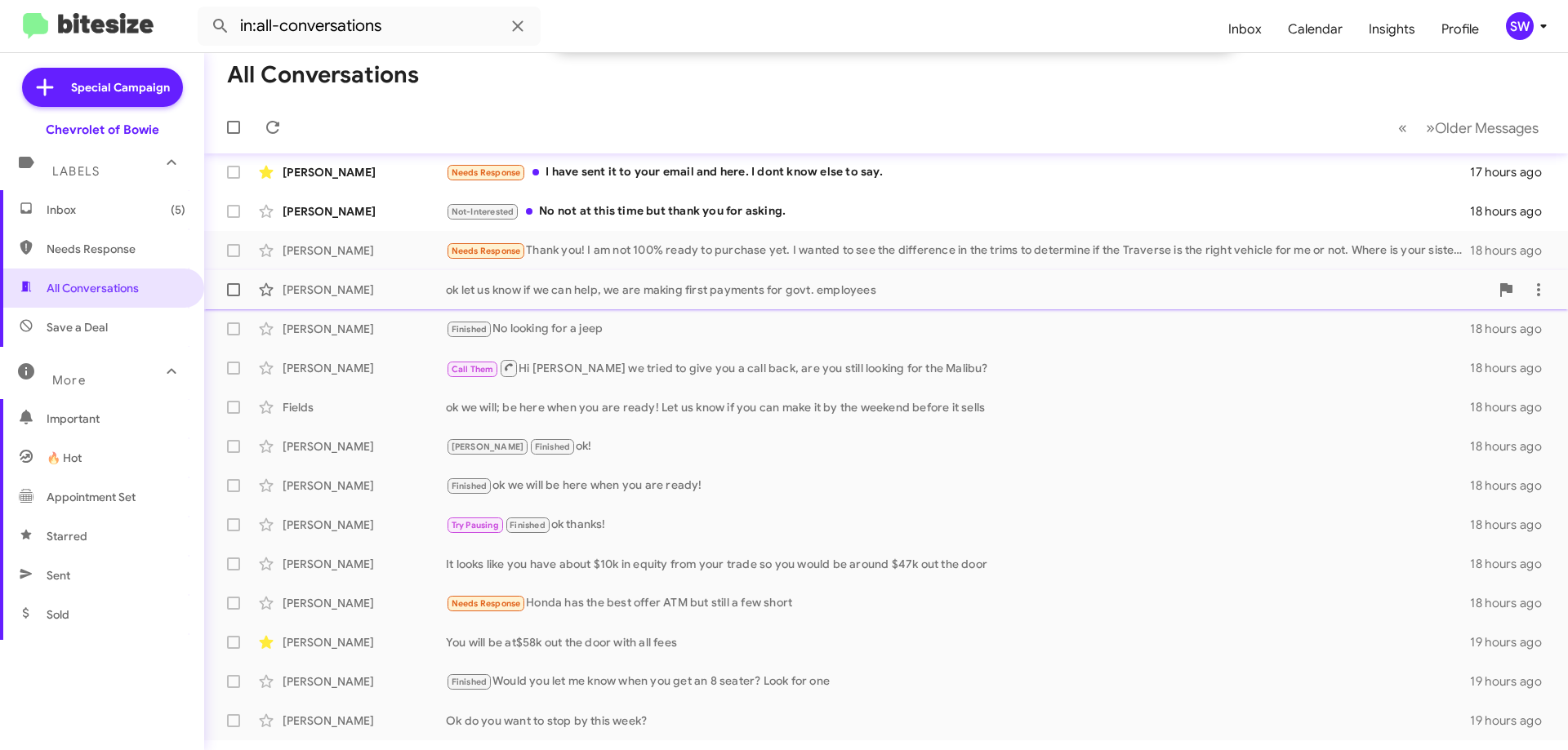
scroll to position [246, 0]
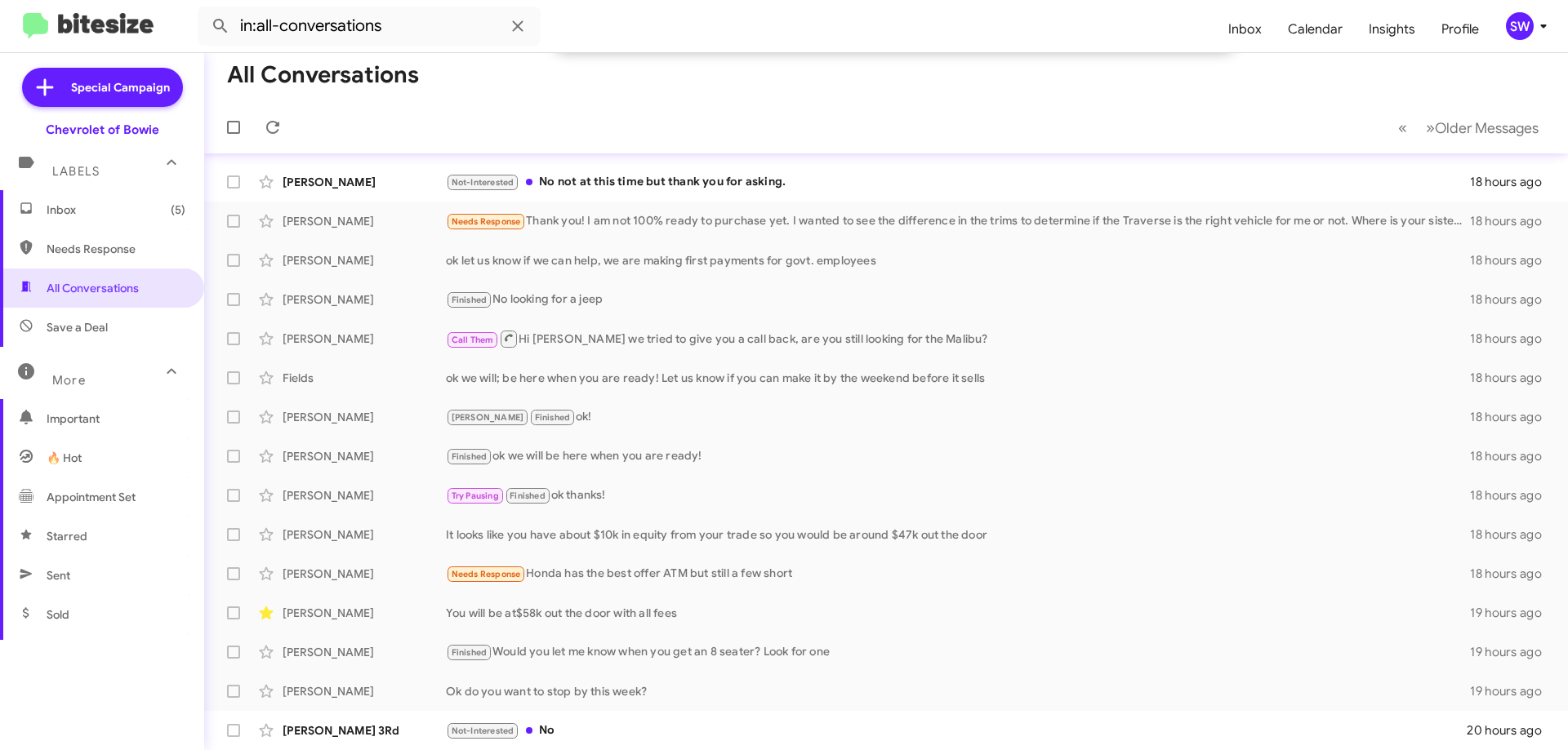
click at [64, 213] on span "Inbox (5)" at bounding box center [116, 210] width 139 height 17
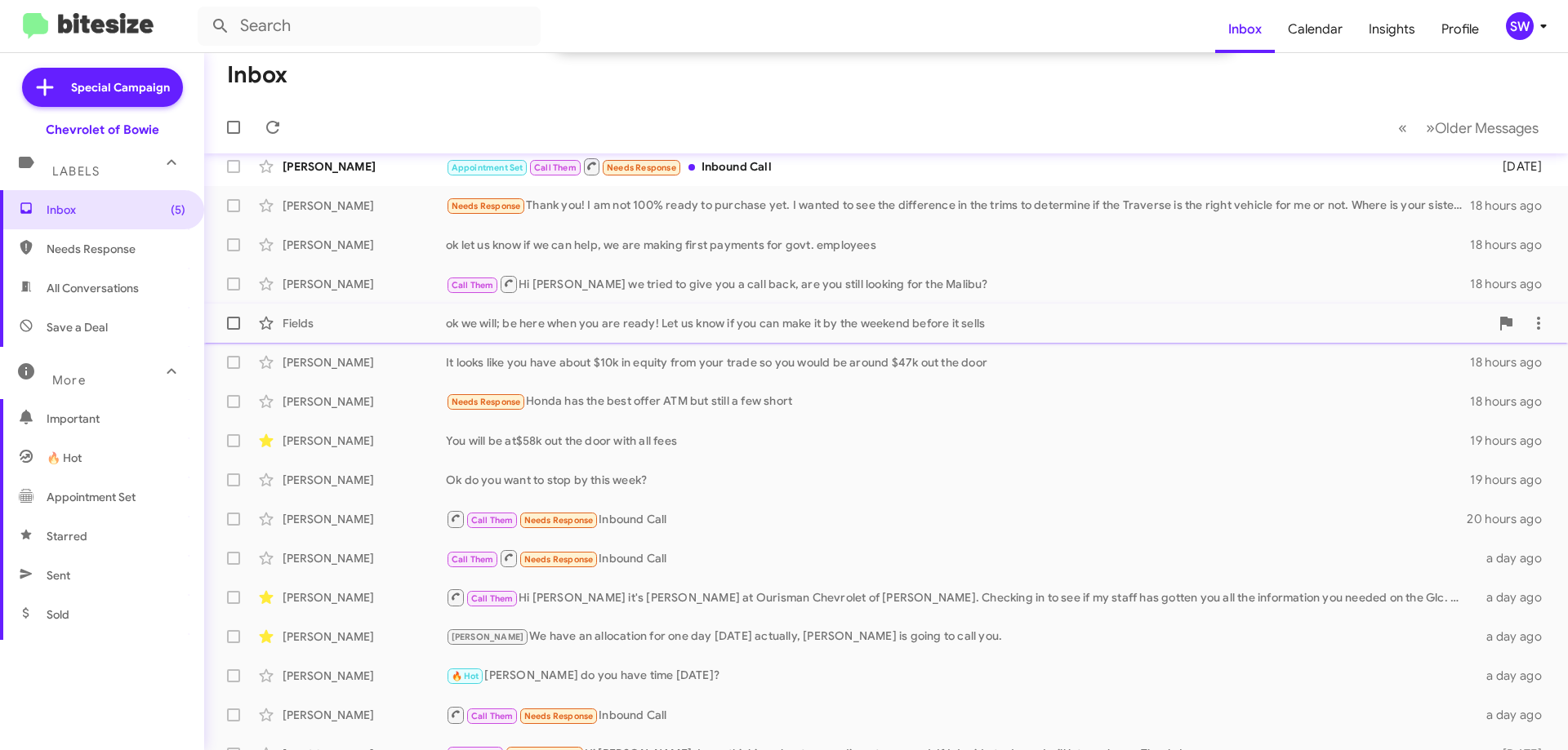
scroll to position [246, 0]
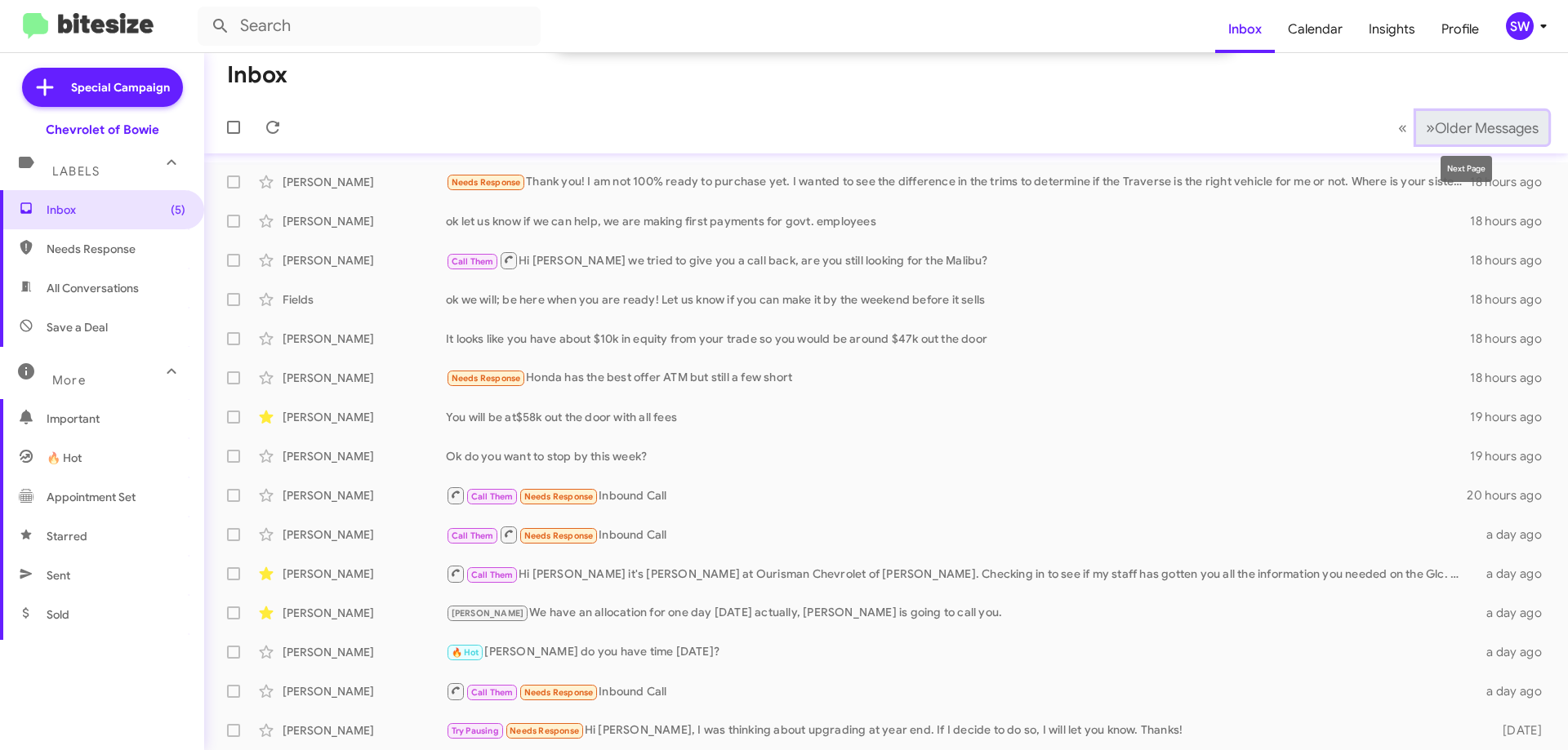
click at [1426, 125] on span "»" at bounding box center [1430, 127] width 9 height 21
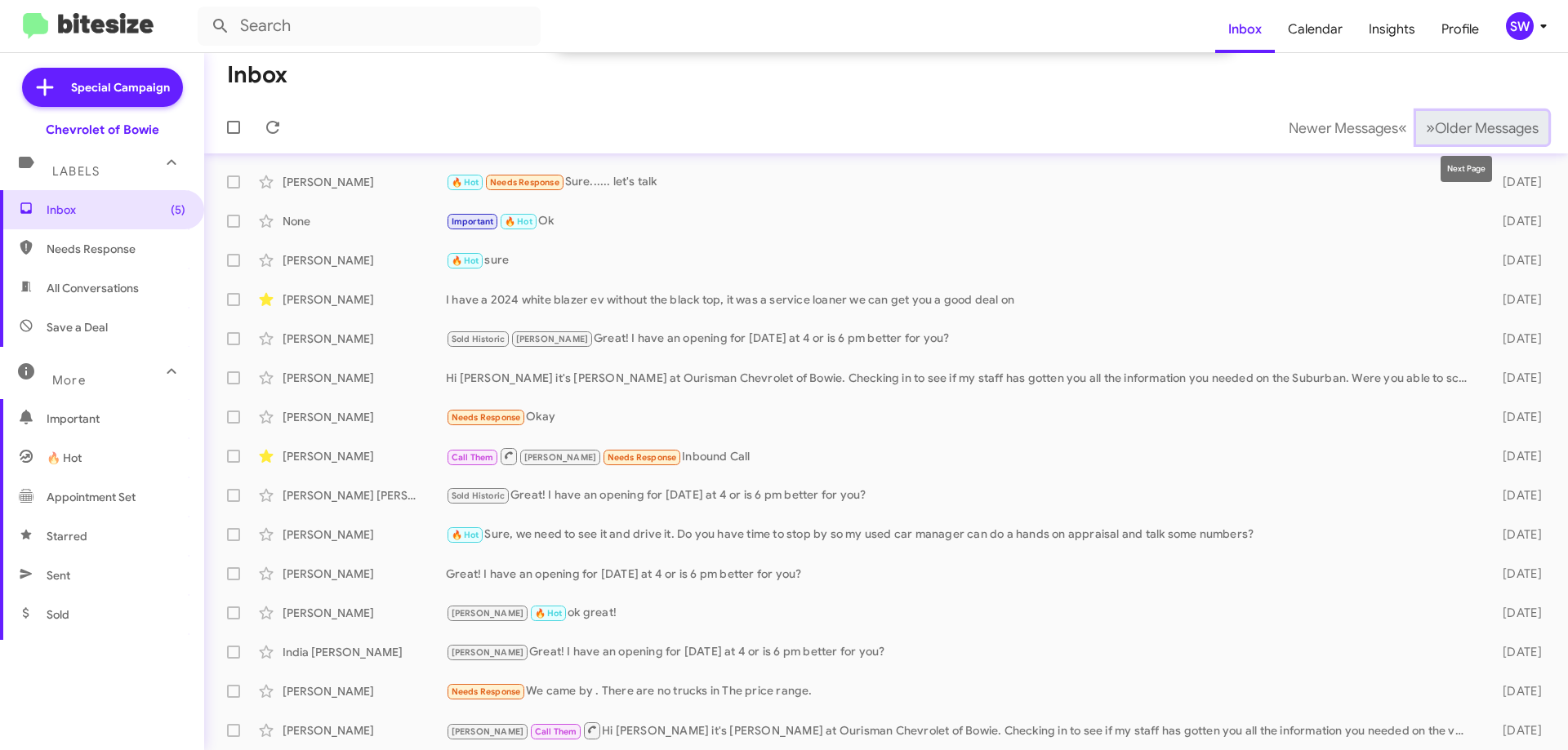
click at [1426, 131] on span "»" at bounding box center [1430, 127] width 9 height 21
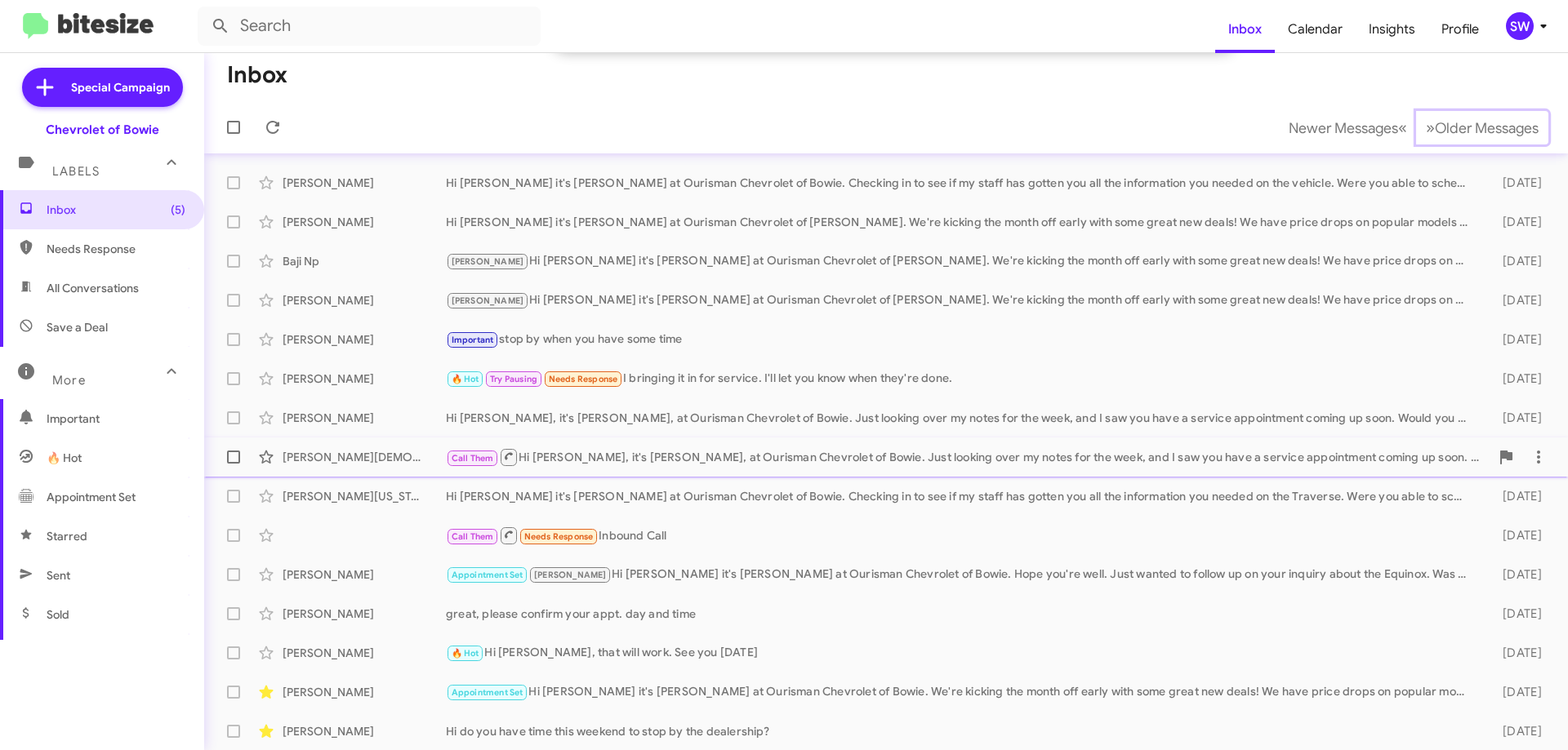
scroll to position [246, 0]
drag, startPoint x: 784, startPoint y: 417, endPoint x: 798, endPoint y: 418, distance: 14.0
click at [784, 418] on div "Hi [PERSON_NAME], it's [PERSON_NAME], at Ourisman Chevrolet of Bowie. Just look…" at bounding box center [968, 417] width 1043 height 17
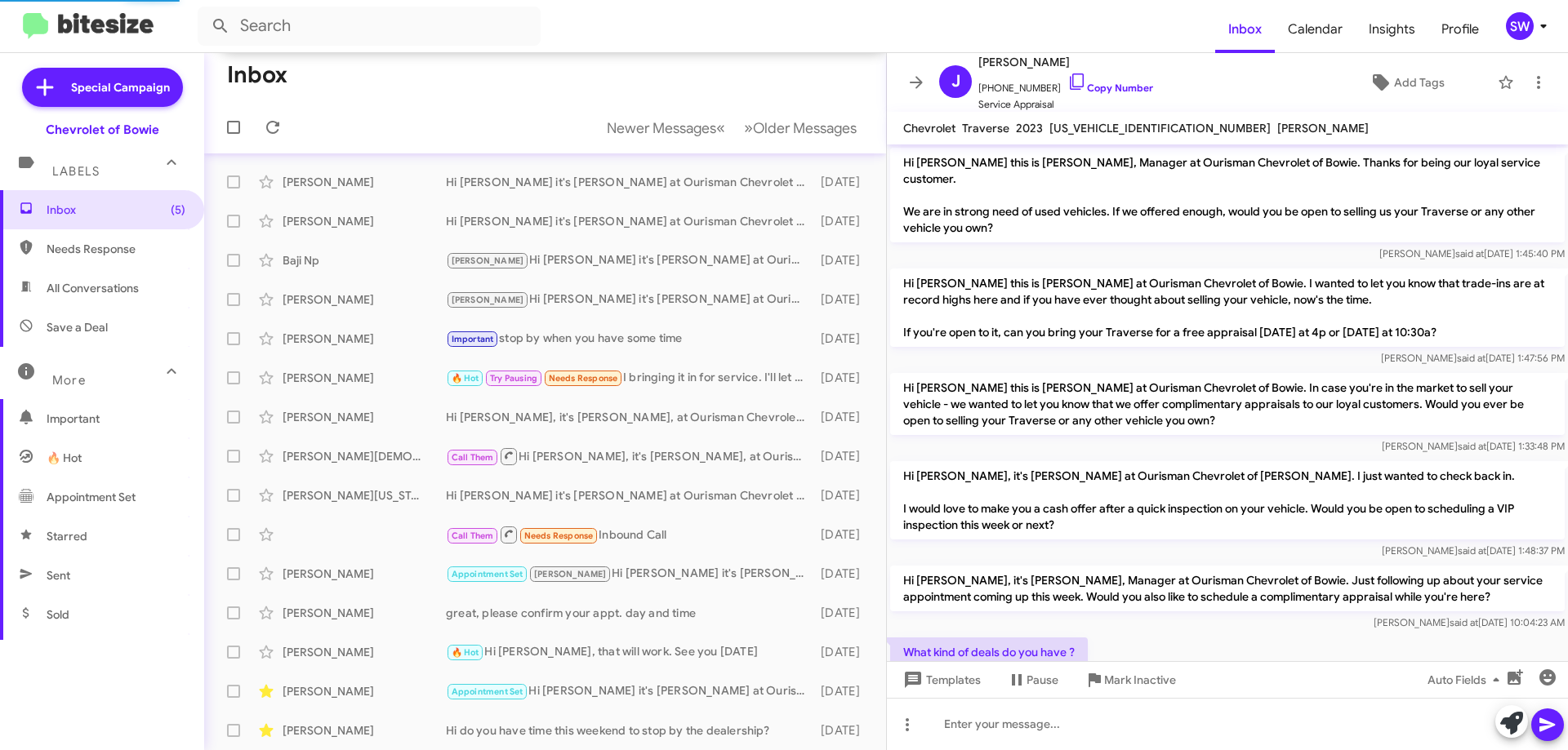
scroll to position [265, 0]
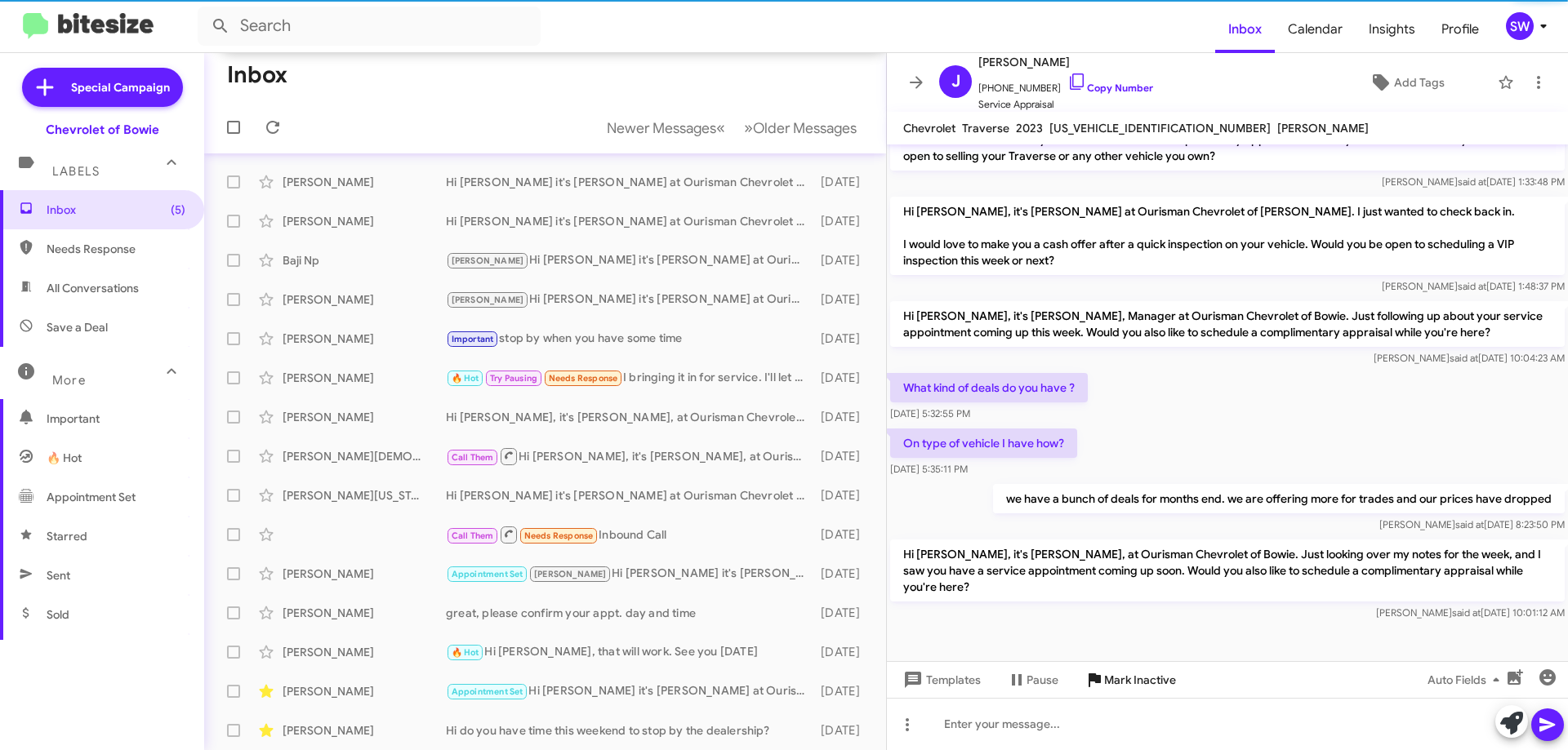
click at [1145, 675] on span "Mark Inactive" at bounding box center [1139, 680] width 72 height 29
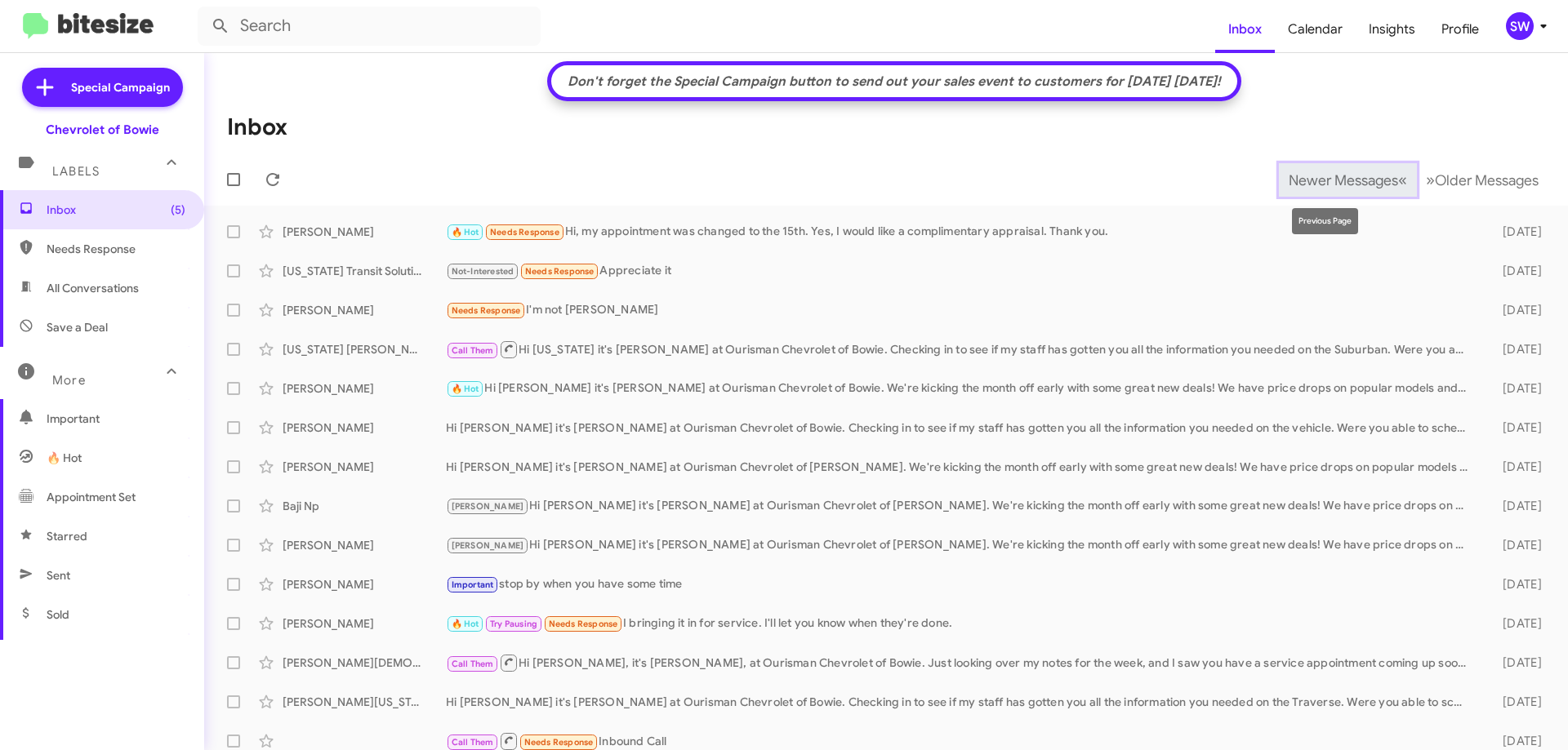
click at [1398, 179] on span "«" at bounding box center [1402, 179] width 9 height 21
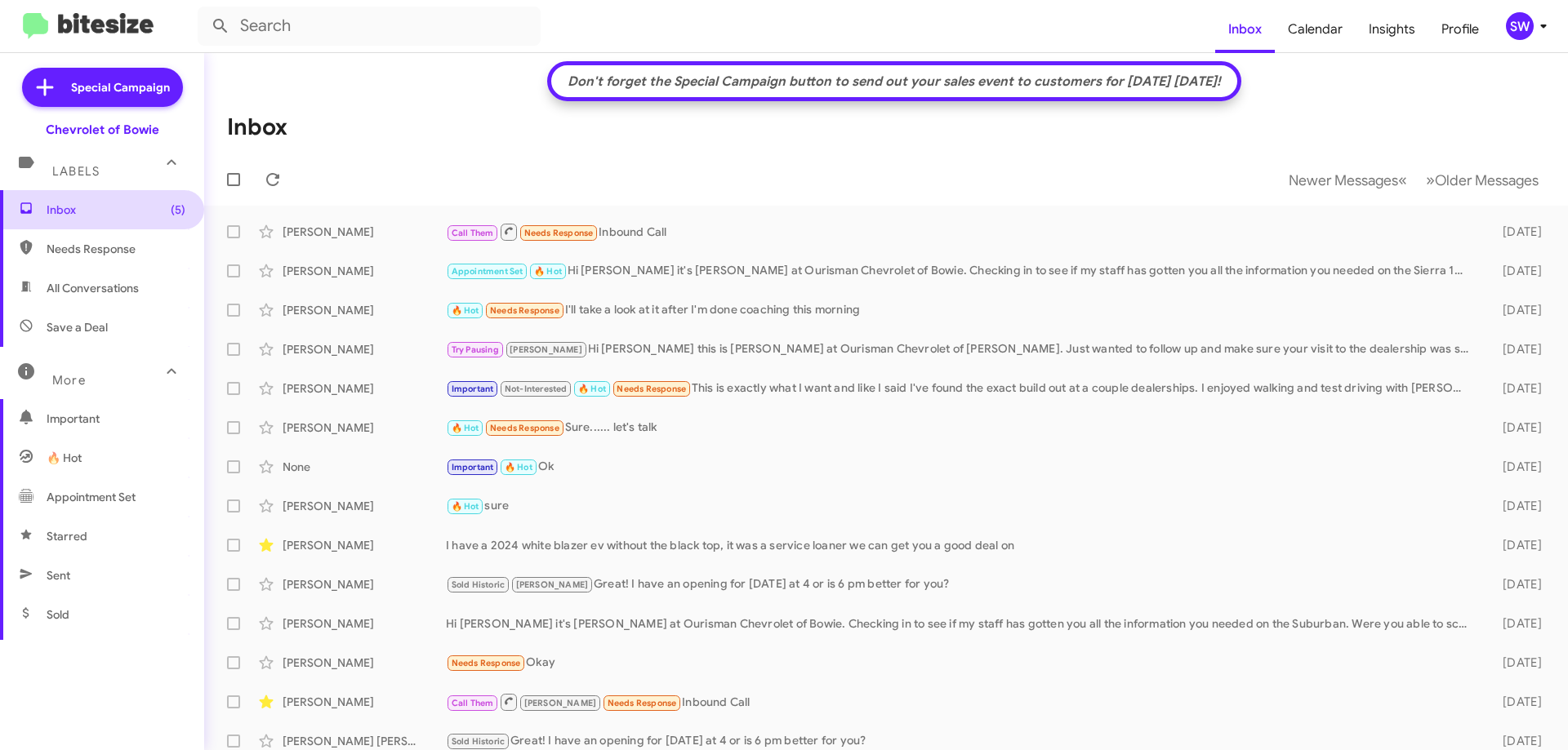
click at [70, 207] on span "Inbox (5)" at bounding box center [116, 210] width 139 height 17
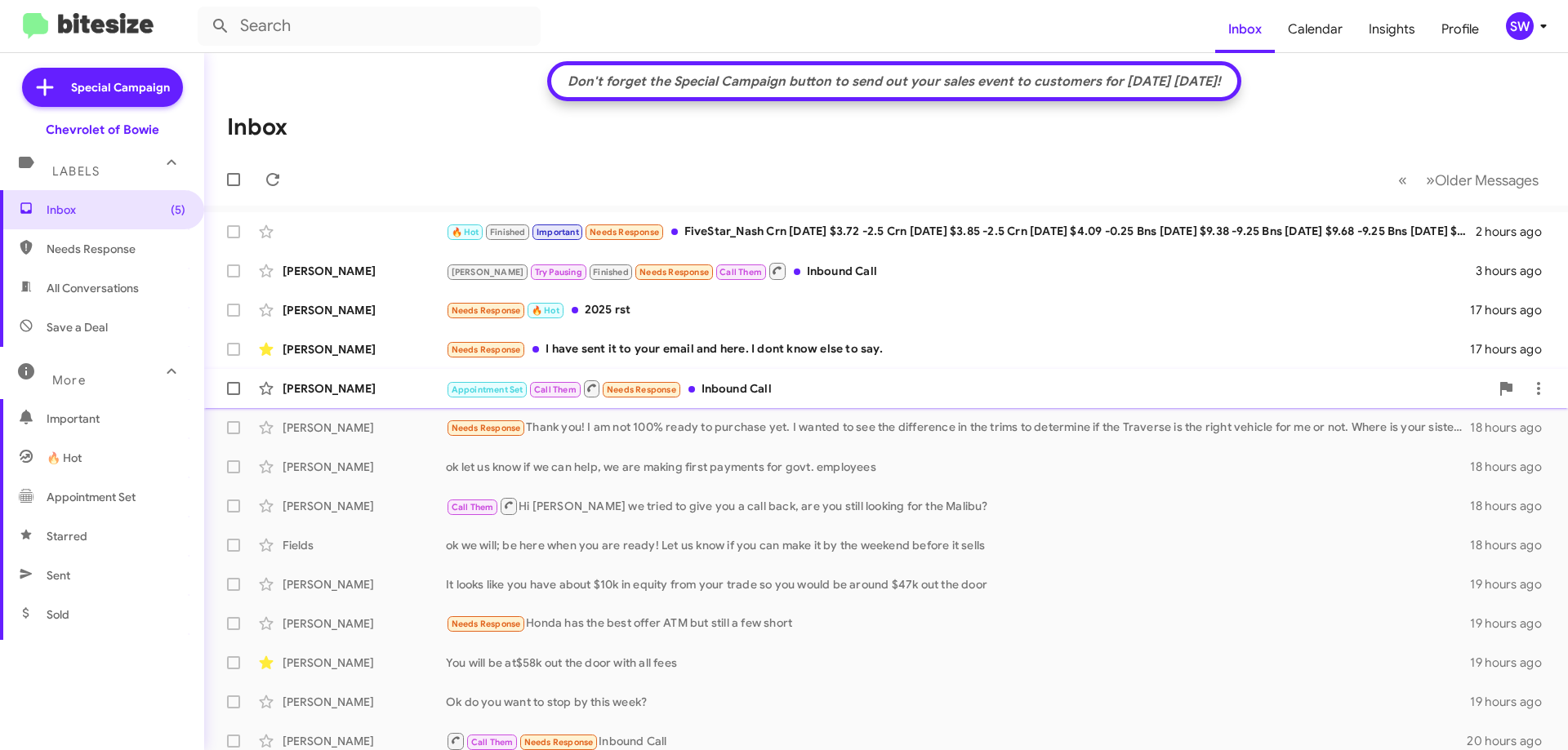
click at [872, 434] on div "Needs Response Thank you! I am not 100% ready to purchase yet. I wanted to see …" at bounding box center [958, 427] width 1024 height 19
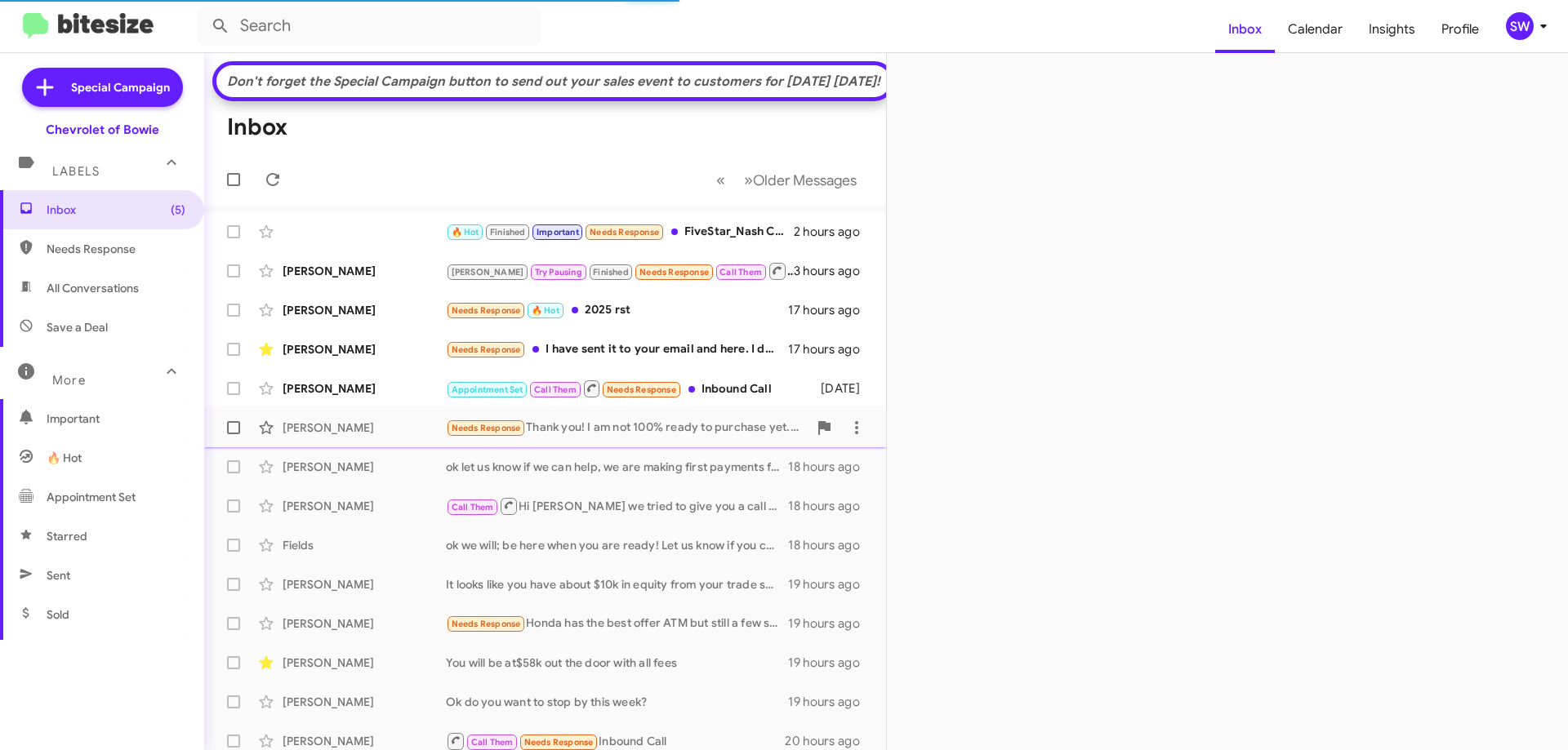
drag, startPoint x: 550, startPoint y: 457, endPoint x: 580, endPoint y: 450, distance: 30.8
click at [553, 437] on div "Needs Response Thank you! I am not 100% ready to purchase yet. I wanted to see …" at bounding box center [627, 427] width 362 height 19
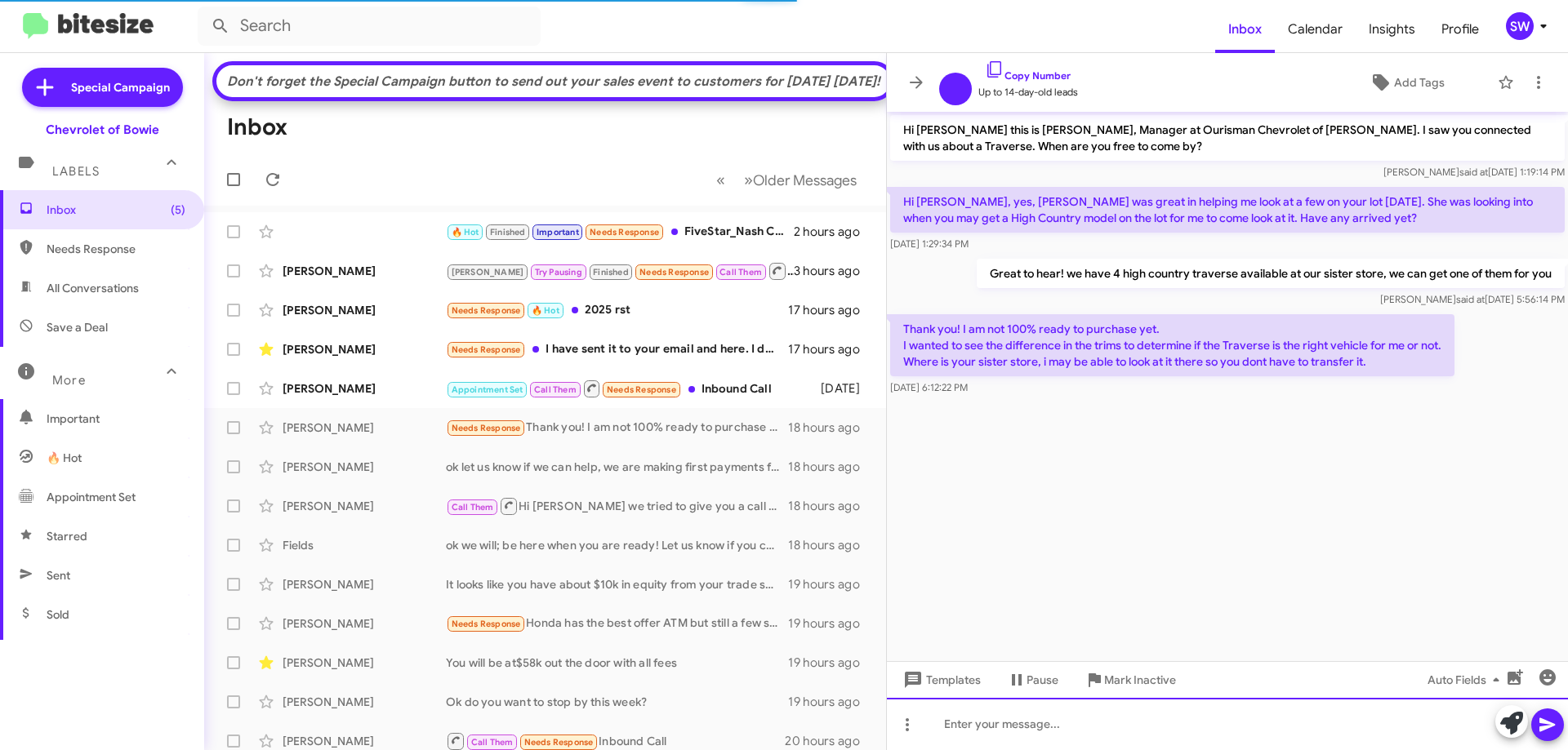
click at [1068, 715] on div at bounding box center [1228, 724] width 682 height 52
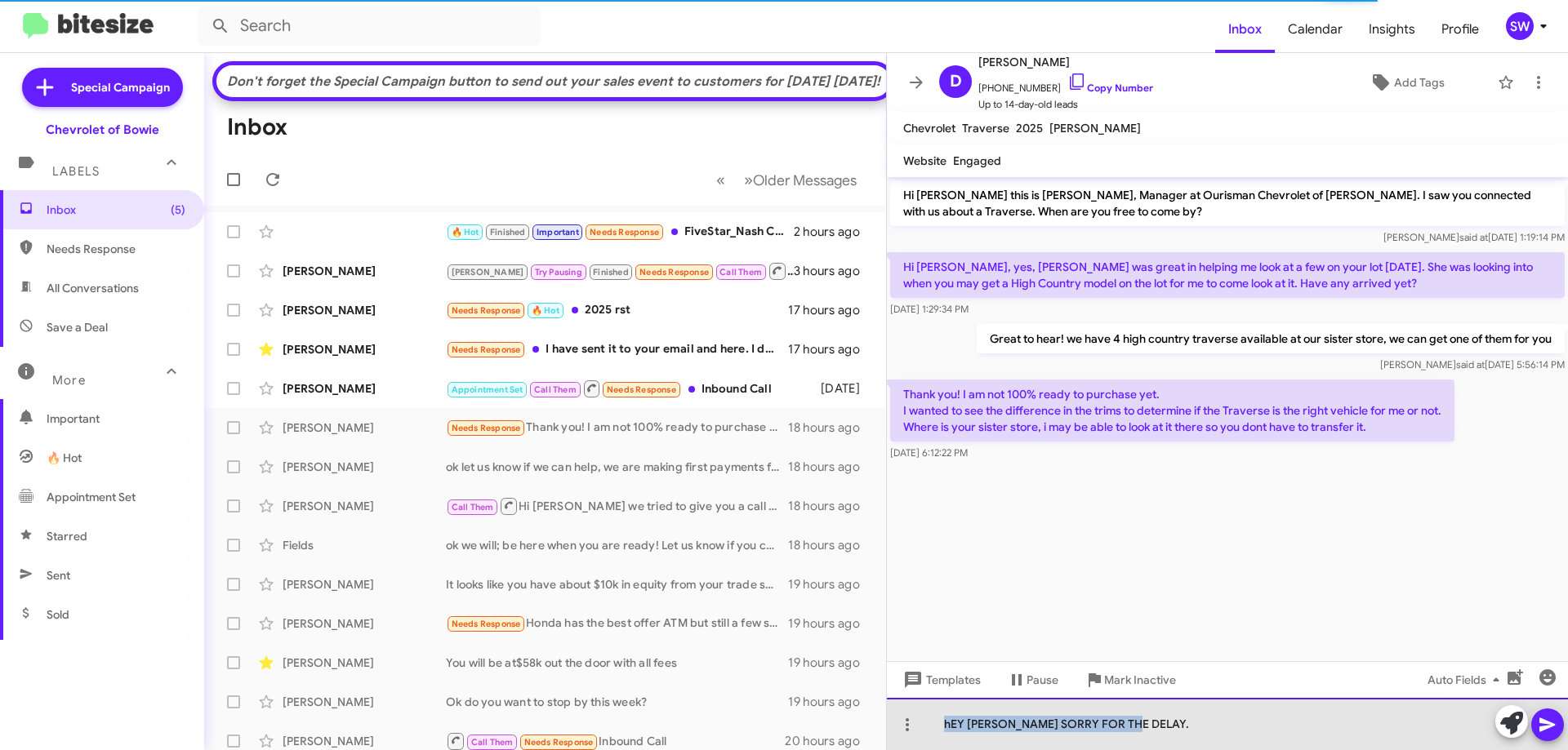
drag, startPoint x: 1104, startPoint y: 731, endPoint x: 928, endPoint y: 727, distance: 176.0
click at [879, 732] on div "Don't forget the Special Campaign button to send out your sales event to custom…" at bounding box center [885, 401] width 1364 height 697
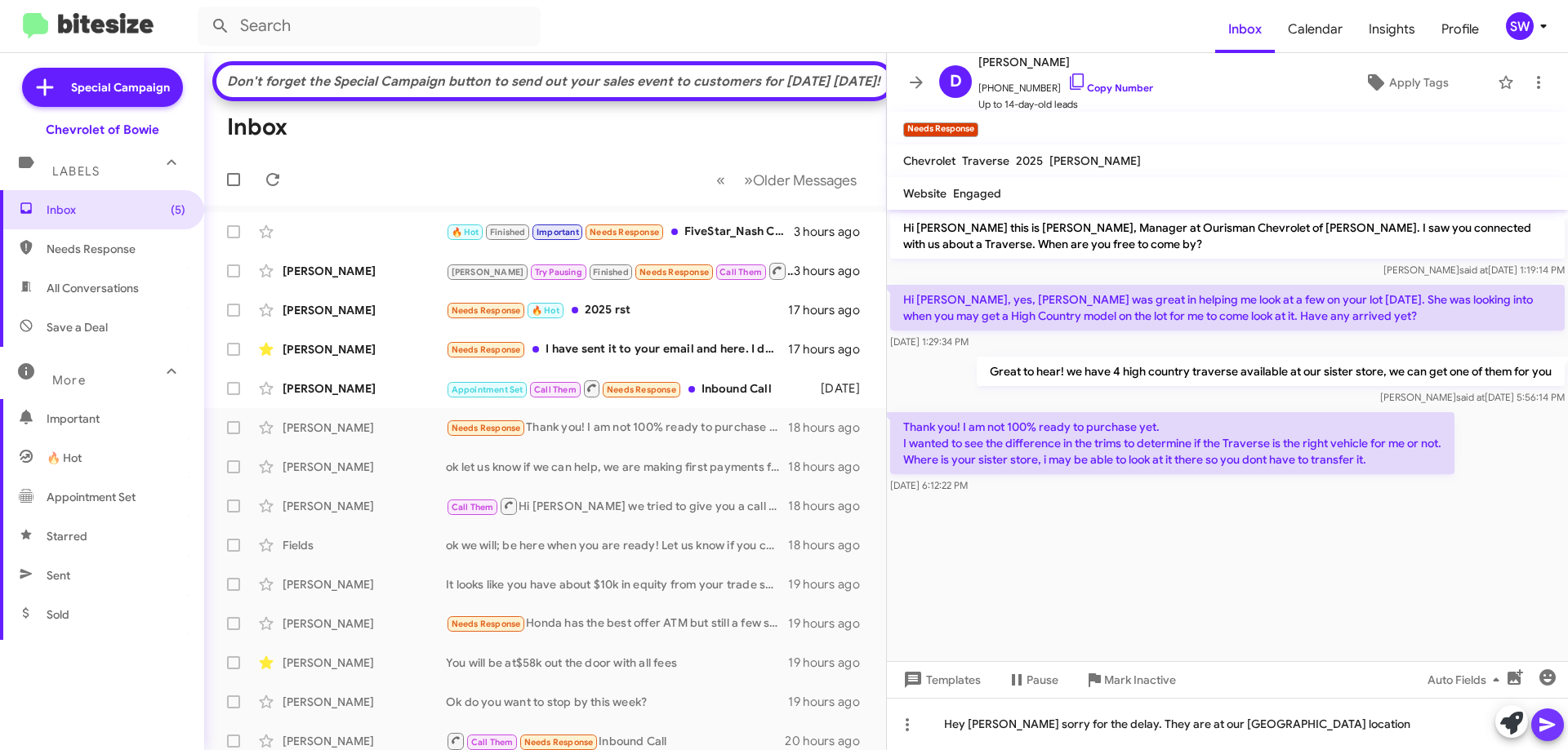
drag, startPoint x: 1544, startPoint y: 721, endPoint x: 1357, endPoint y: 650, distance: 200.0
click at [1547, 719] on icon at bounding box center [1547, 725] width 20 height 20
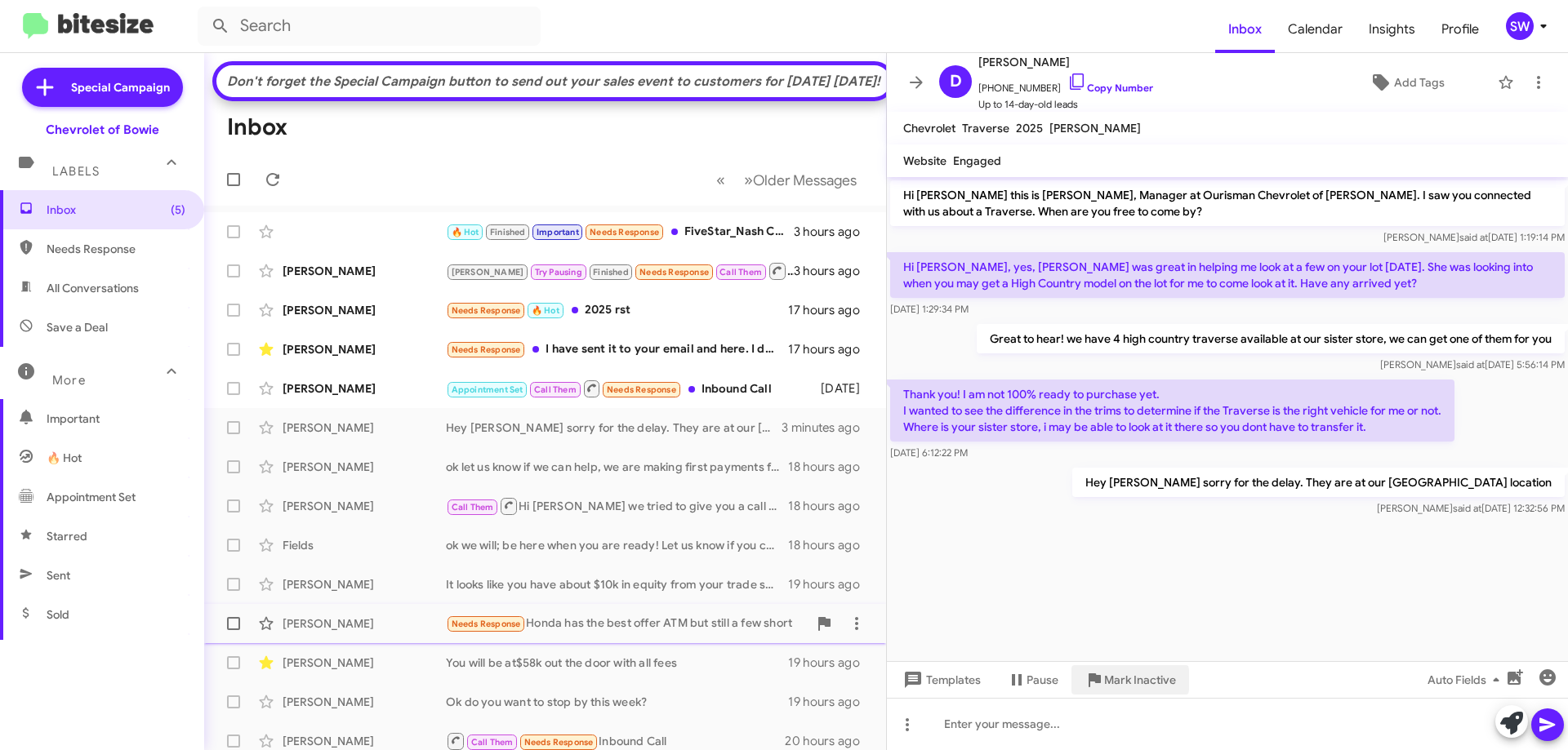
drag, startPoint x: 1122, startPoint y: 680, endPoint x: 1070, endPoint y: 623, distance: 77.2
click at [1120, 680] on span "Mark Inactive" at bounding box center [1139, 680] width 72 height 29
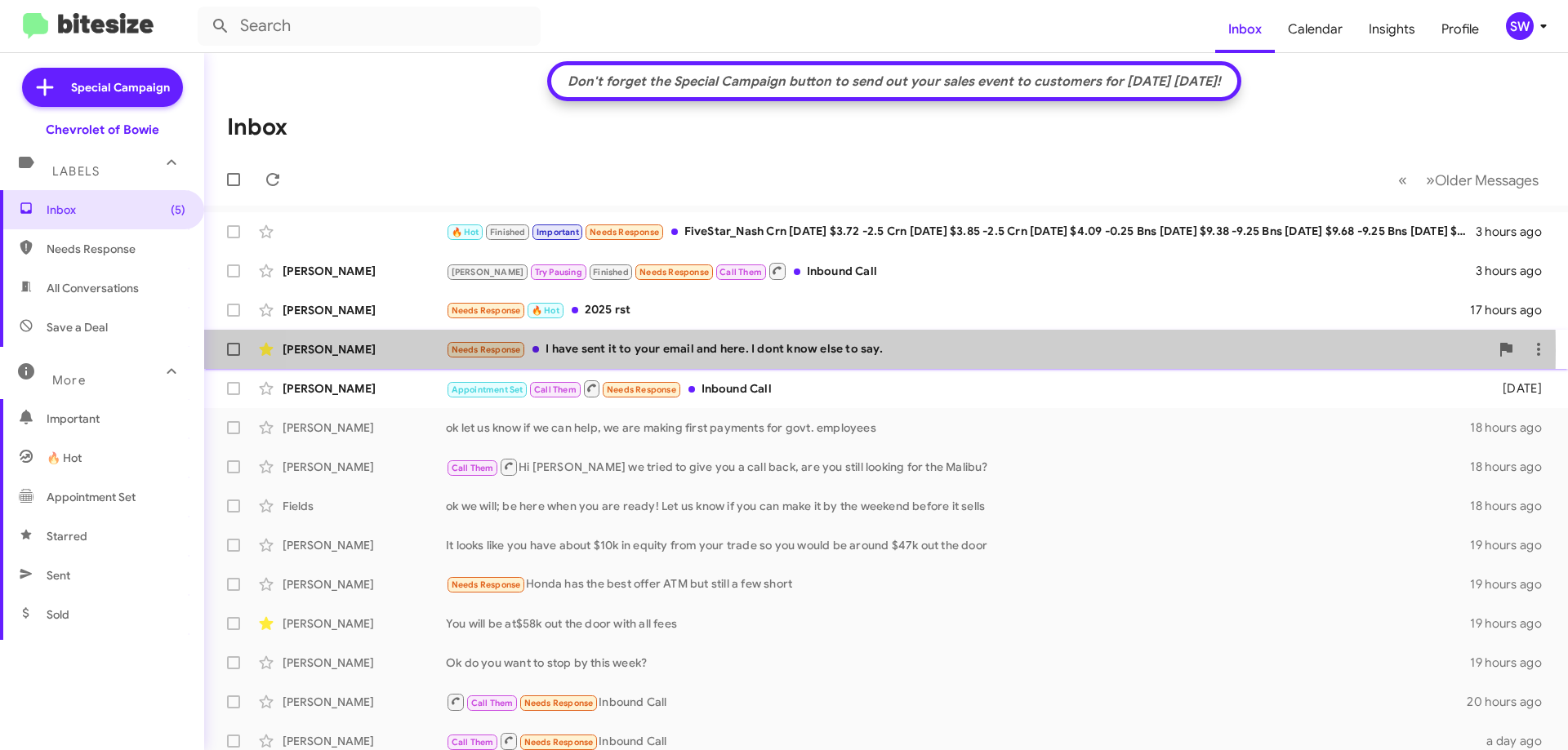
click at [817, 350] on div "Needs Response I have sent it to your email and here. I dont know else to say." at bounding box center [968, 349] width 1043 height 19
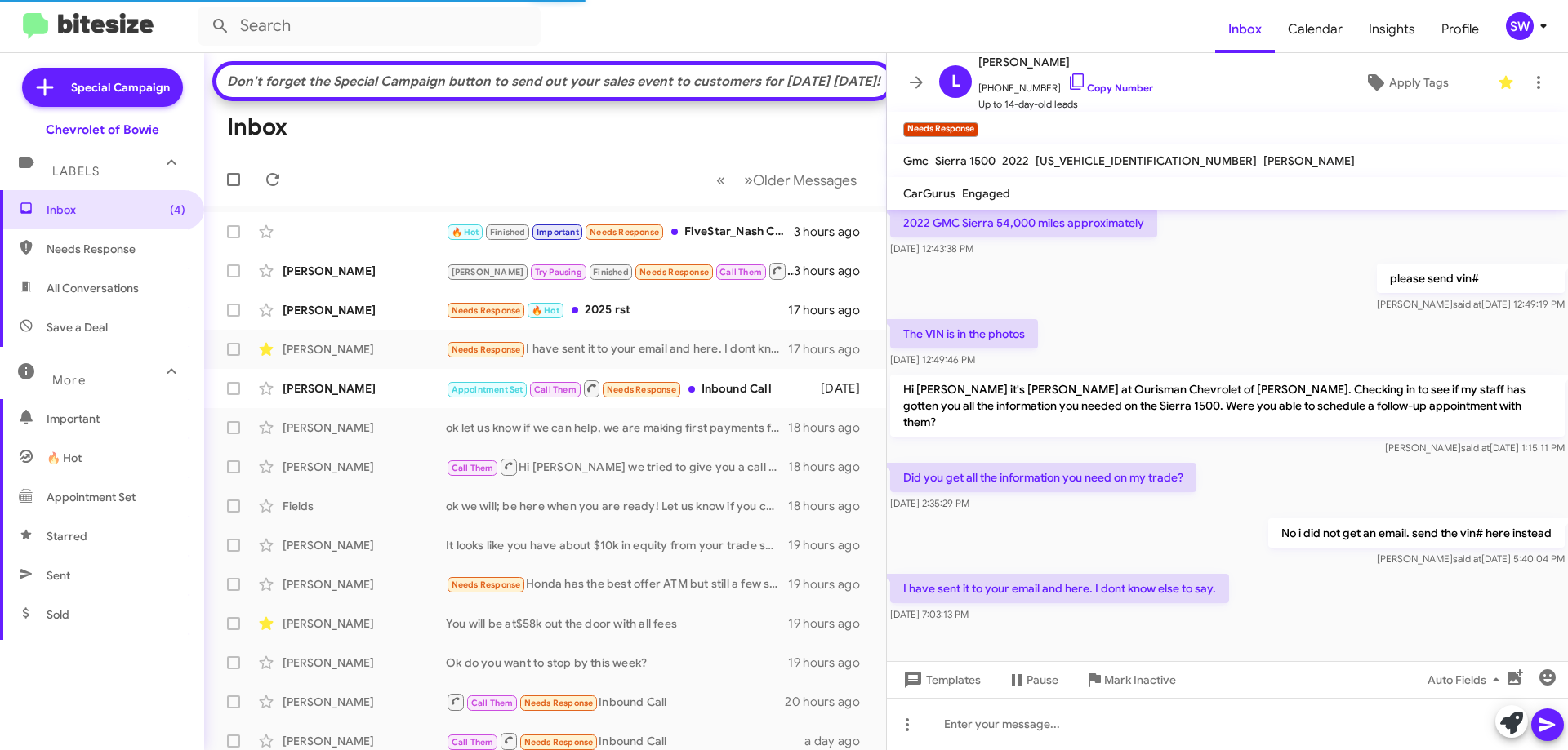
scroll to position [514, 0]
